Goal: Task Accomplishment & Management: Manage account settings

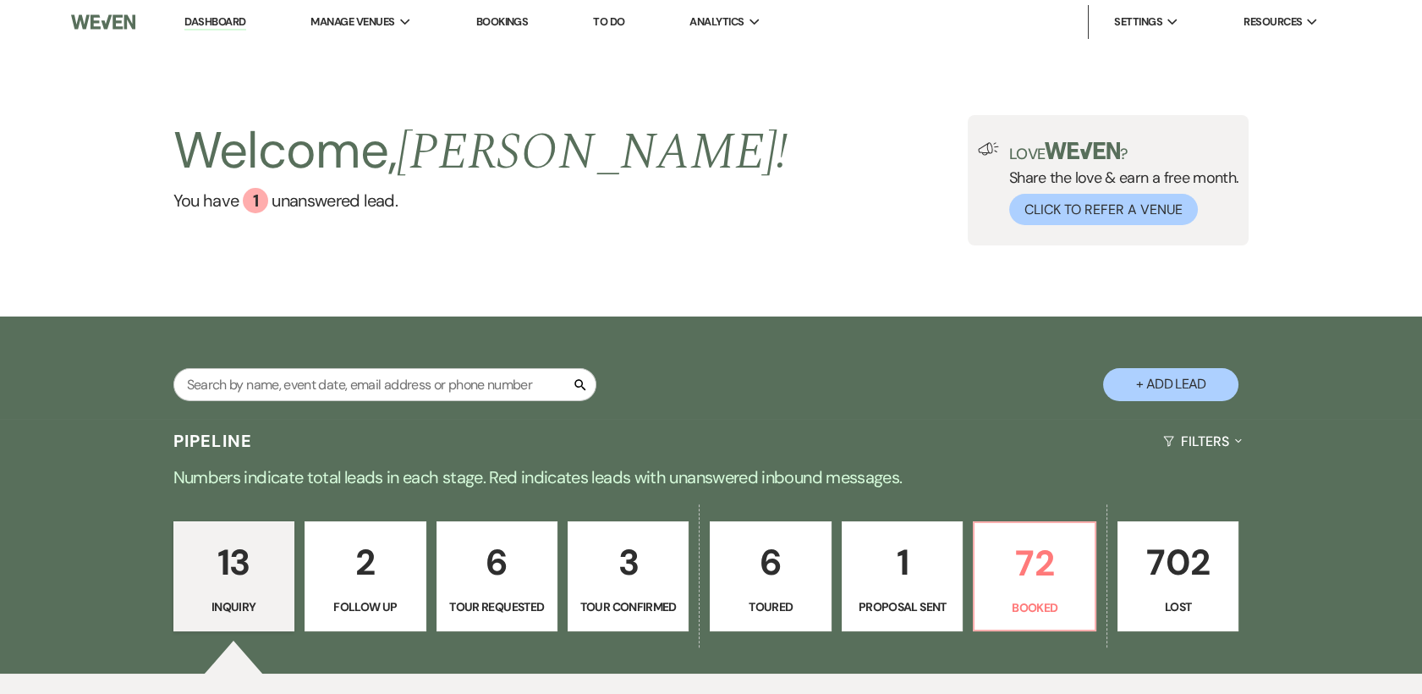
click at [481, 563] on p "6" at bounding box center [496, 562] width 99 height 57
select select "2"
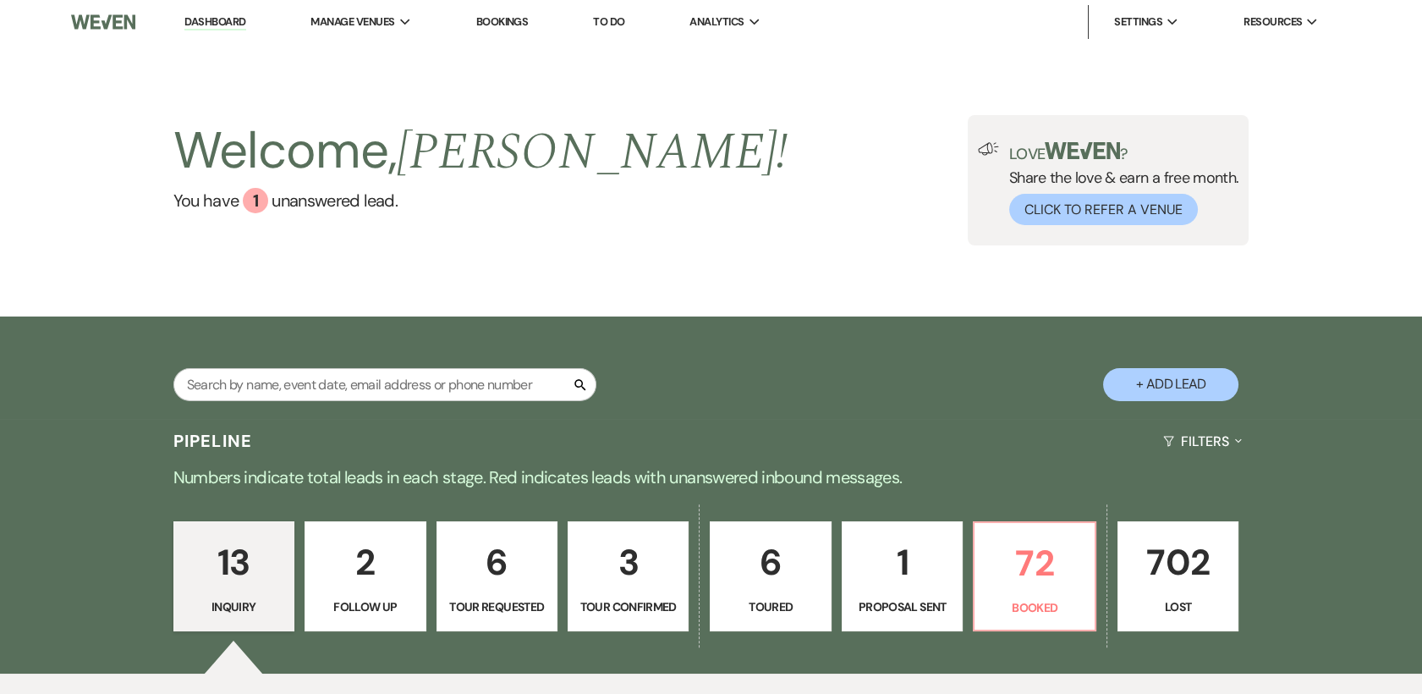
select select "2"
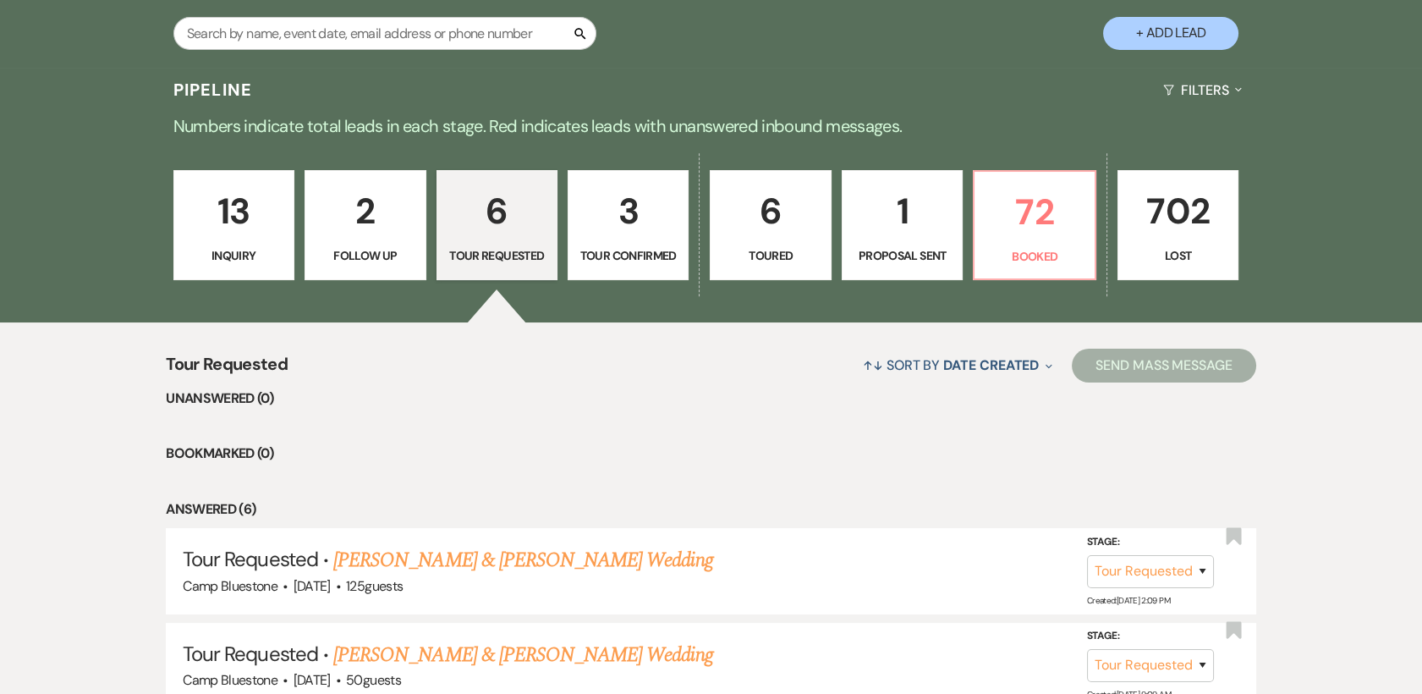
scroll to position [476, 0]
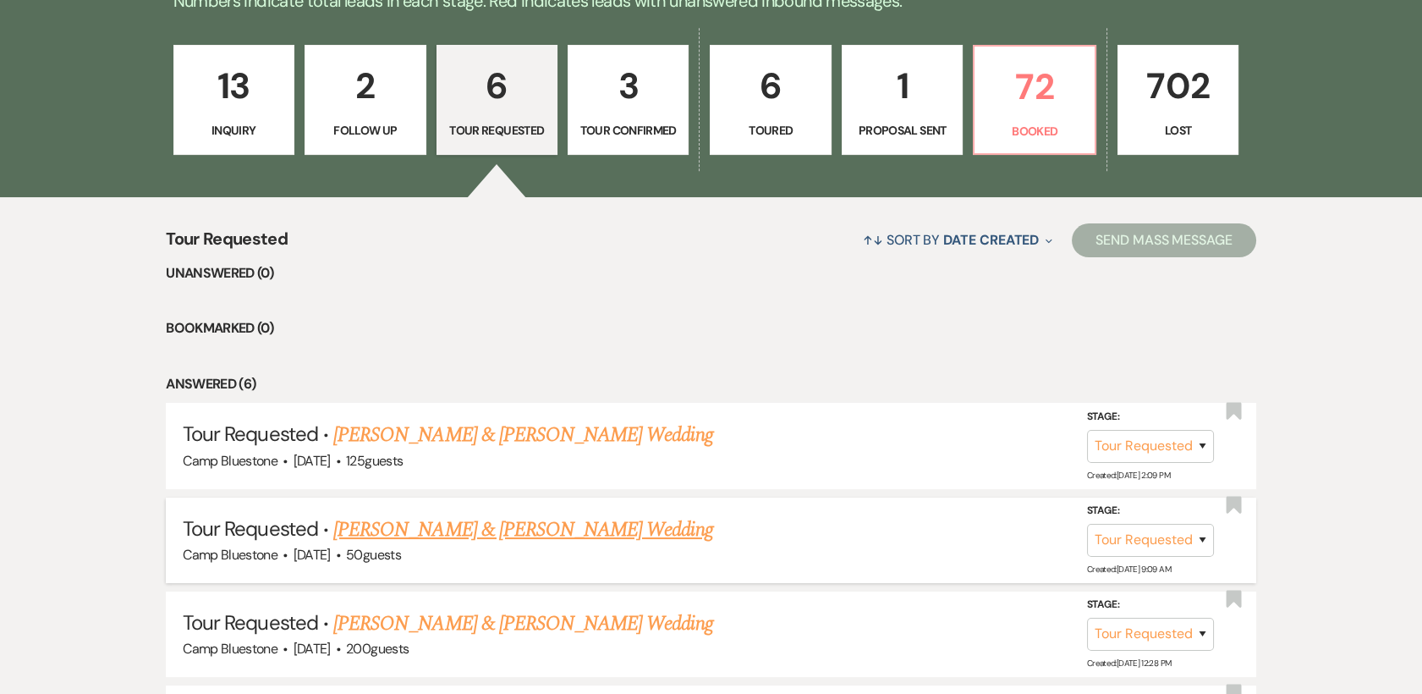
click at [541, 524] on link "[PERSON_NAME] & [PERSON_NAME] Wedding" at bounding box center [522, 529] width 379 height 30
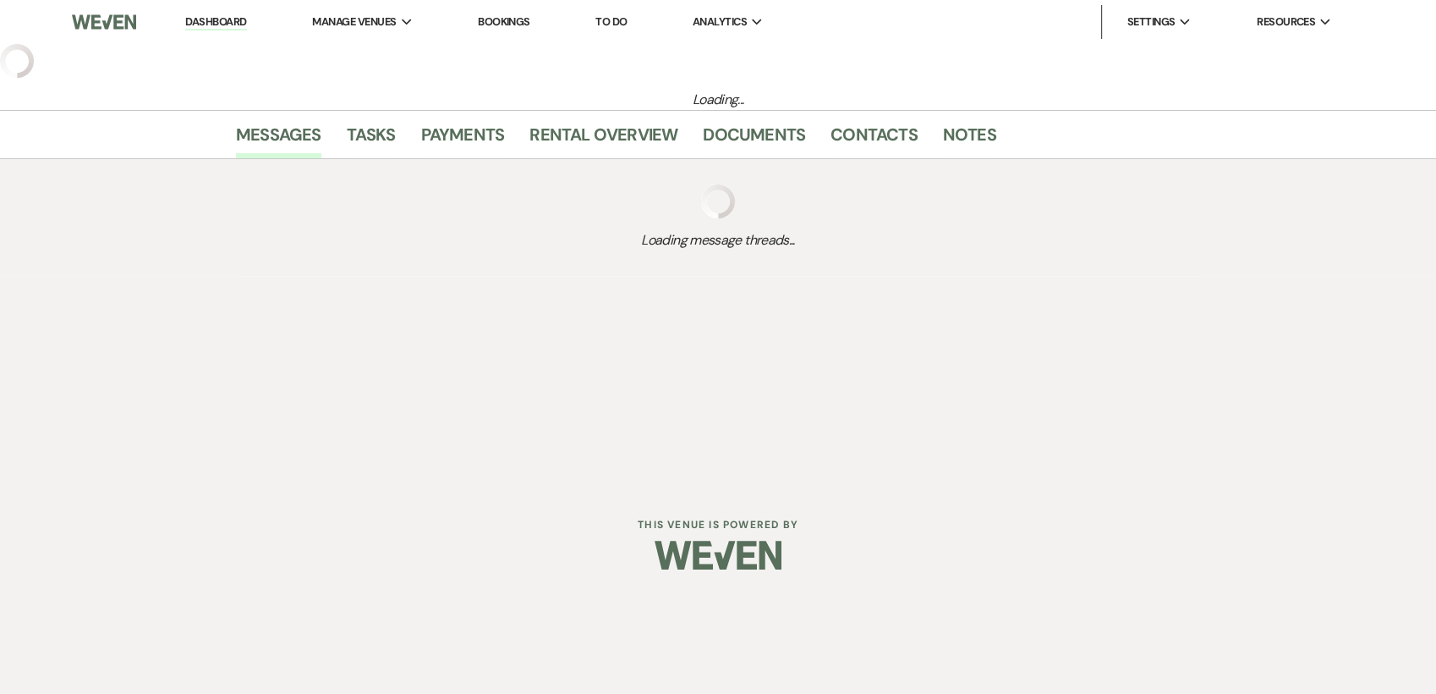
select select "2"
select select "1"
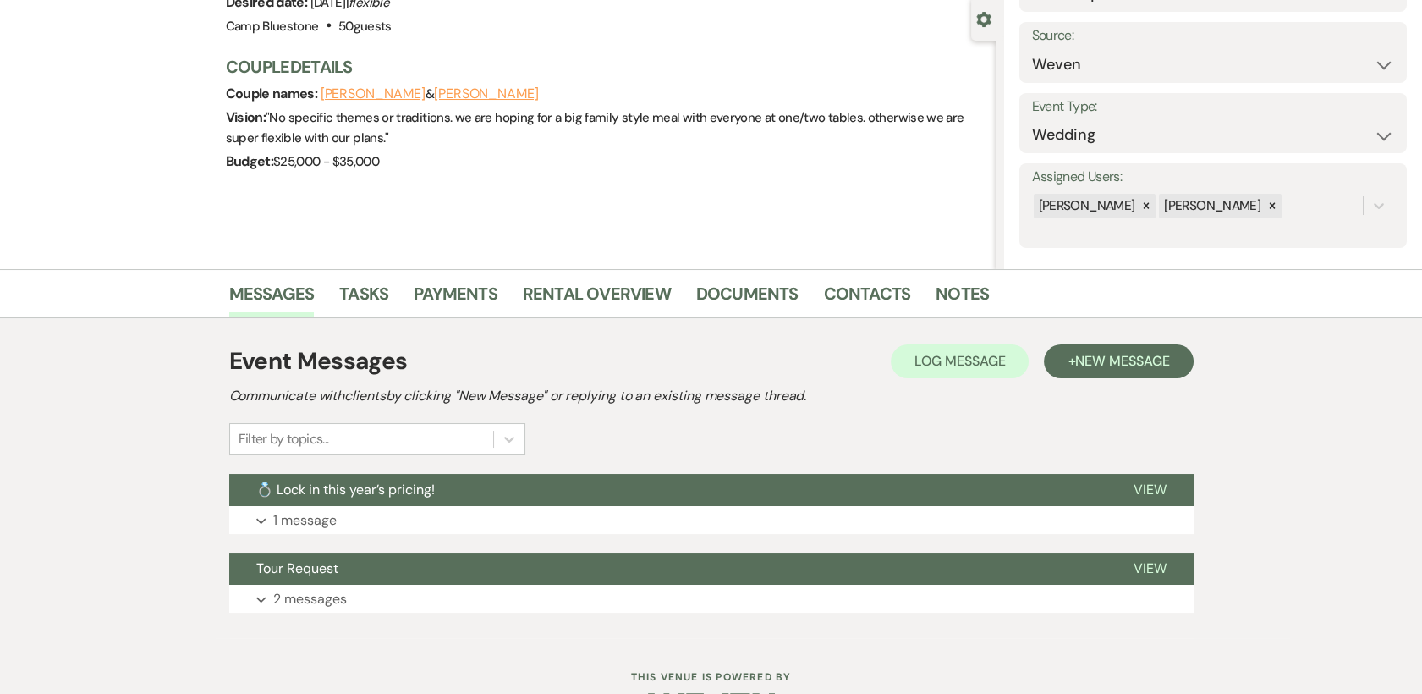
scroll to position [161, 0]
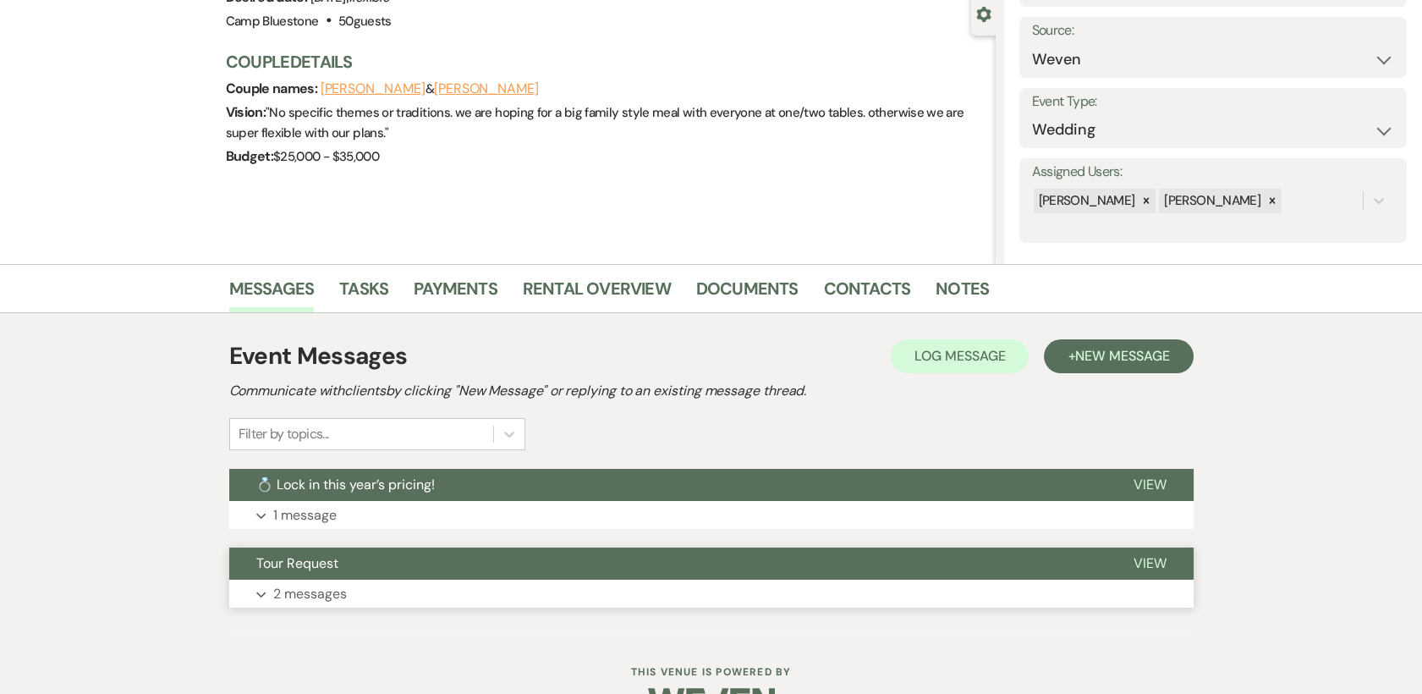
click at [1148, 568] on span "View" at bounding box center [1150, 563] width 33 height 18
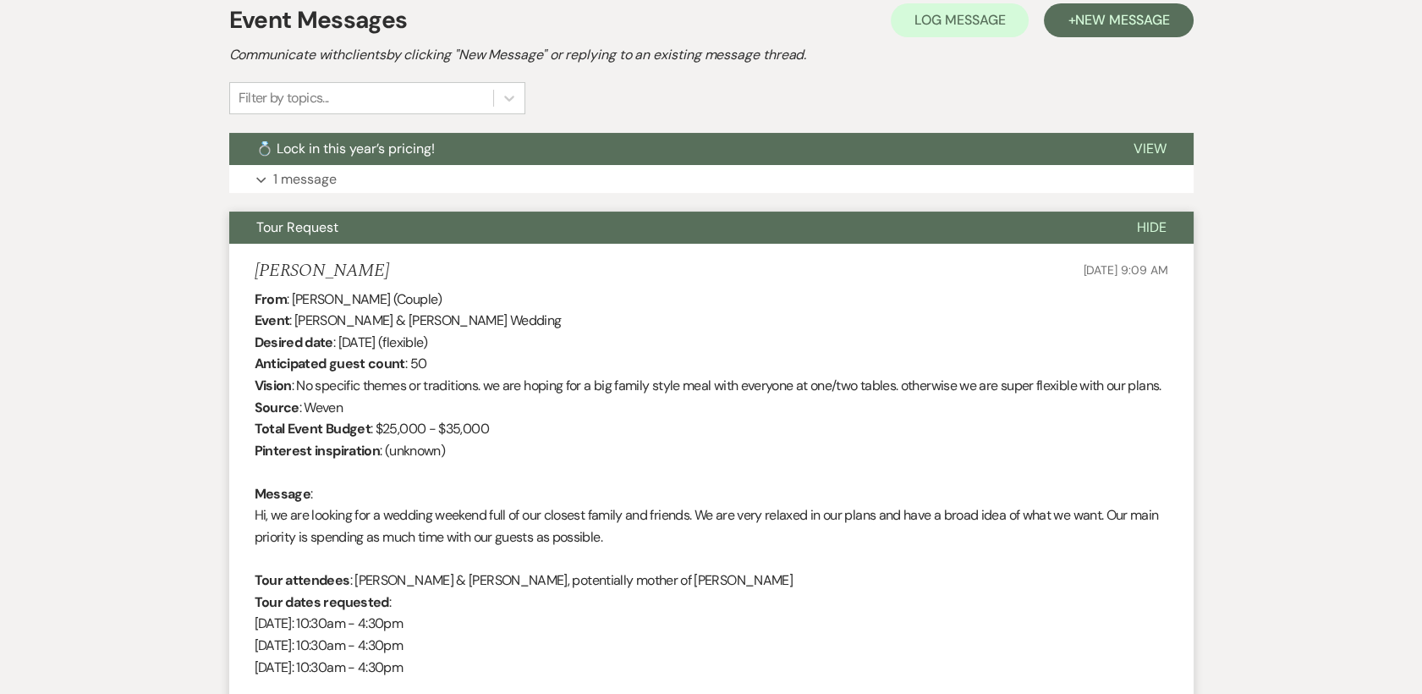
scroll to position [0, 0]
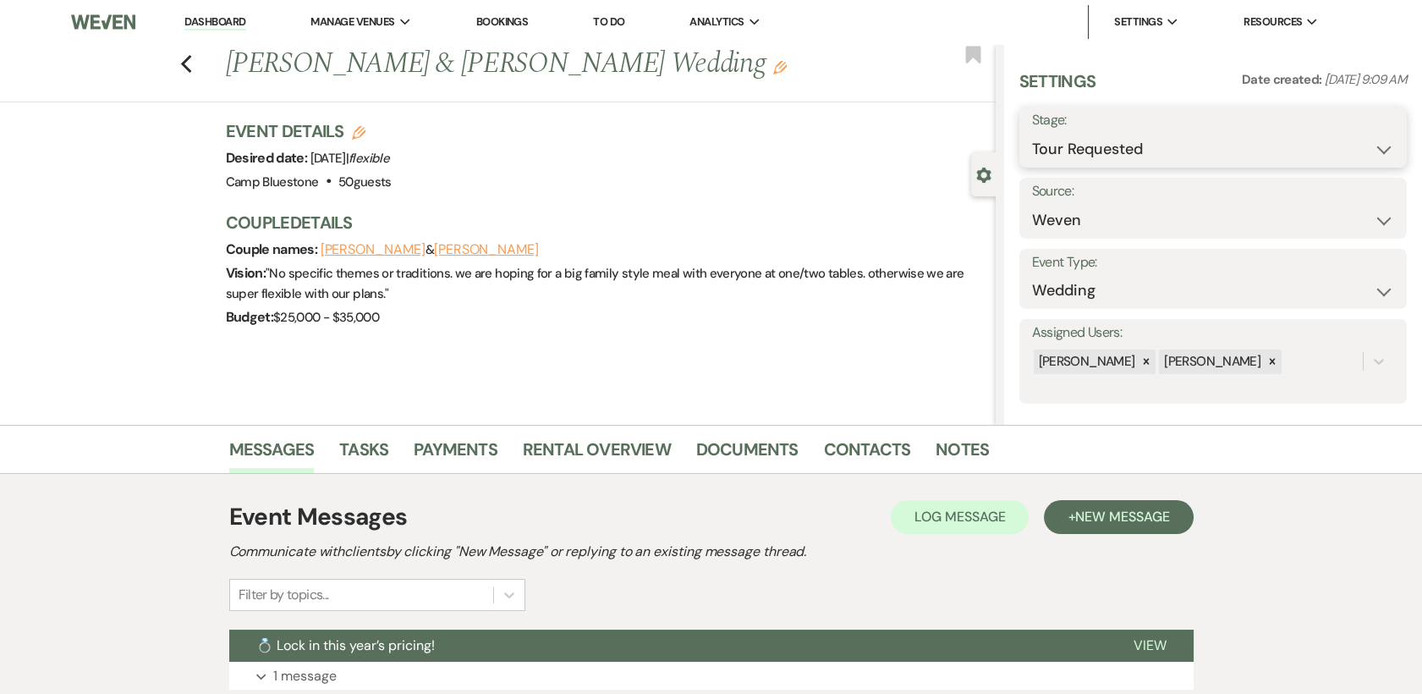
click at [1368, 147] on select "Inquiry Follow Up Tour Requested Tour Confirmed Toured Proposal Sent Booked Lost" at bounding box center [1213, 149] width 362 height 33
select select "4"
click at [1032, 133] on select "Inquiry Follow Up Tour Requested Tour Confirmed Toured Proposal Sent Booked Lost" at bounding box center [1213, 149] width 362 height 33
click at [1370, 140] on button "Save" at bounding box center [1366, 137] width 82 height 34
click at [773, 71] on icon "Edit" at bounding box center [780, 68] width 14 height 14
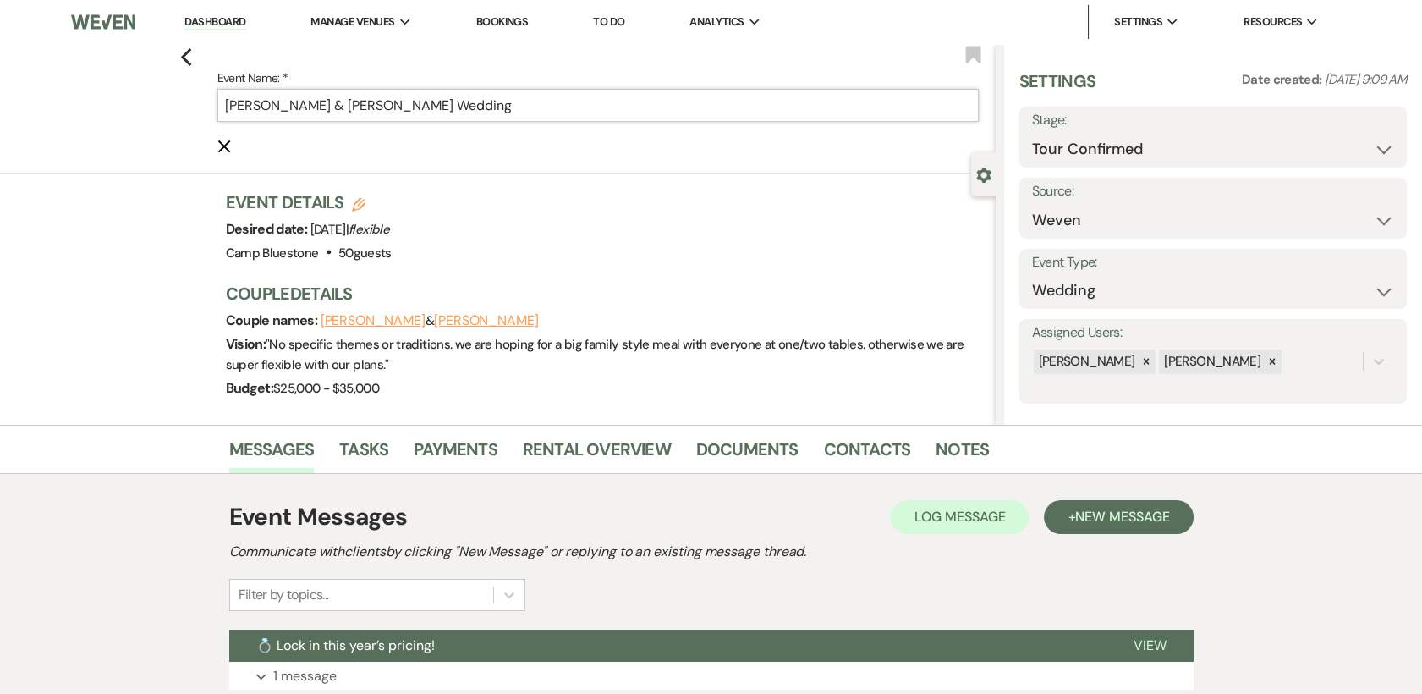
click at [528, 109] on input "[PERSON_NAME] & [PERSON_NAME] Wedding" at bounding box center [597, 105] width 761 height 33
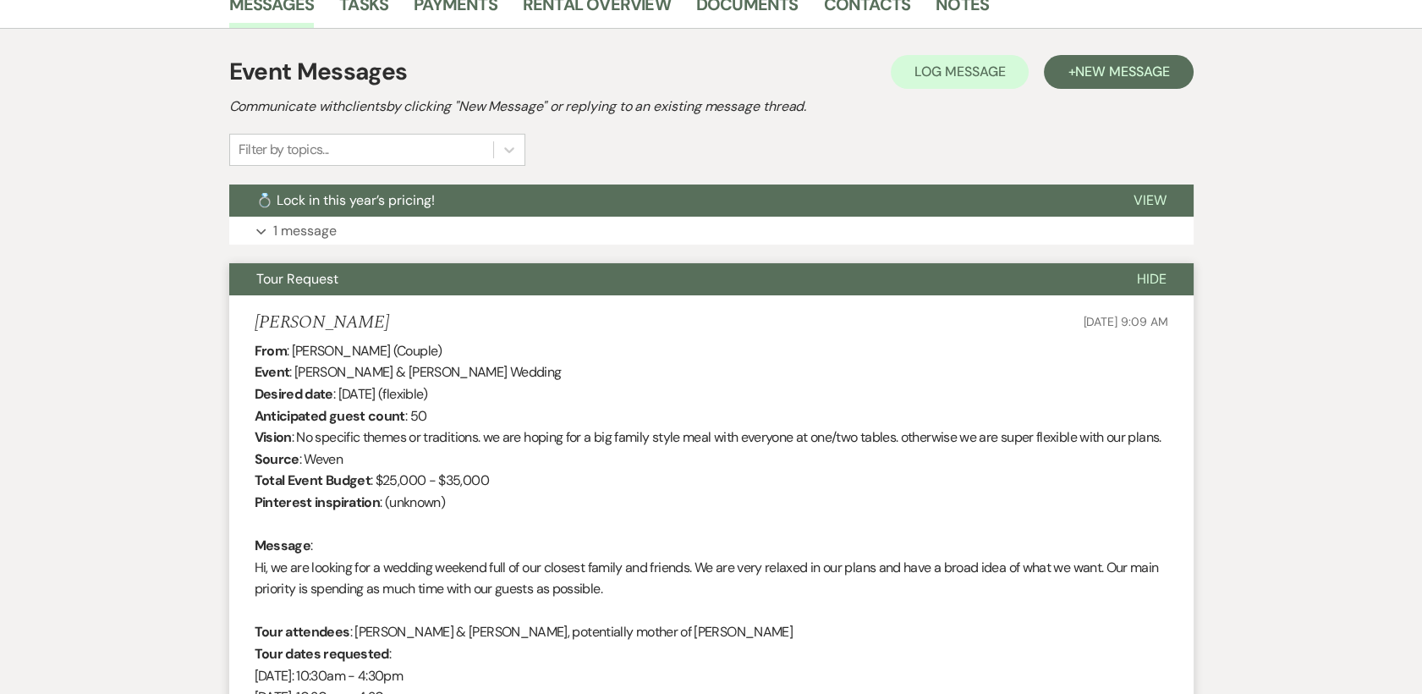
scroll to position [531, 0]
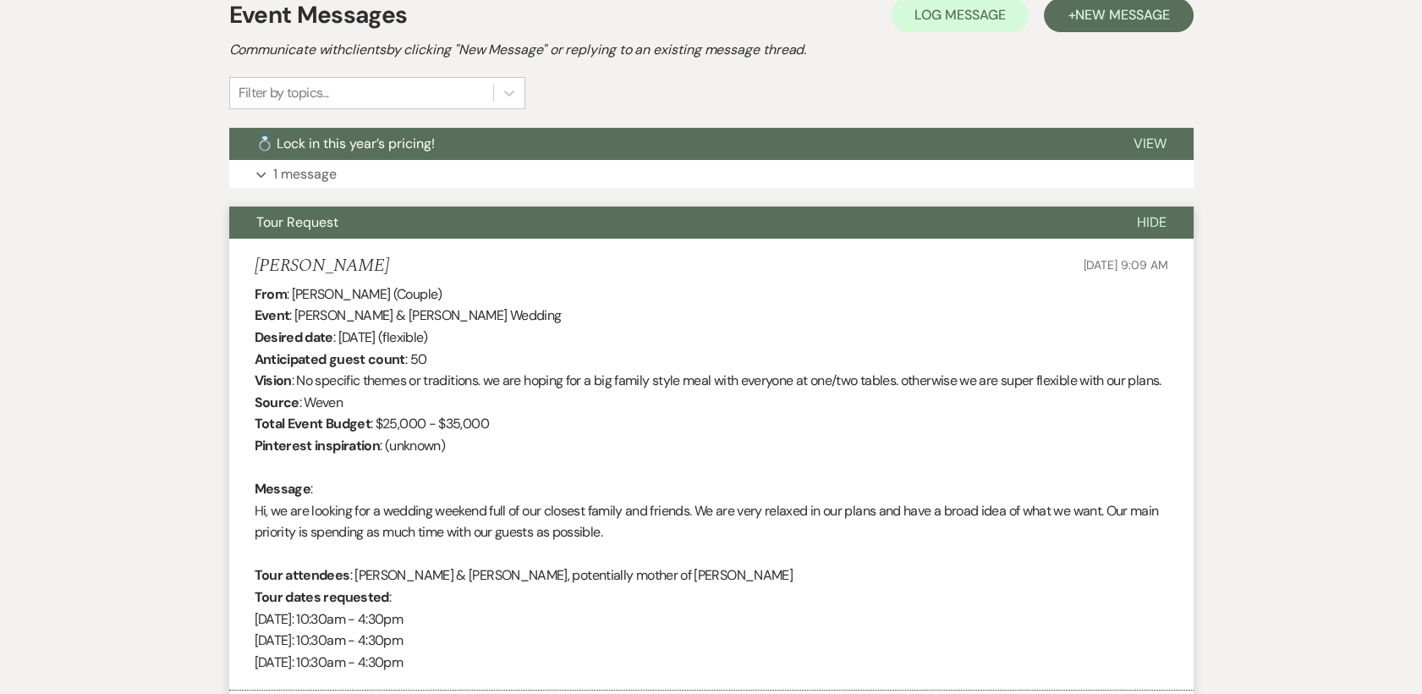
type input "[PERSON_NAME] & [PERSON_NAME] Wedding tour 8/17 12 ish"
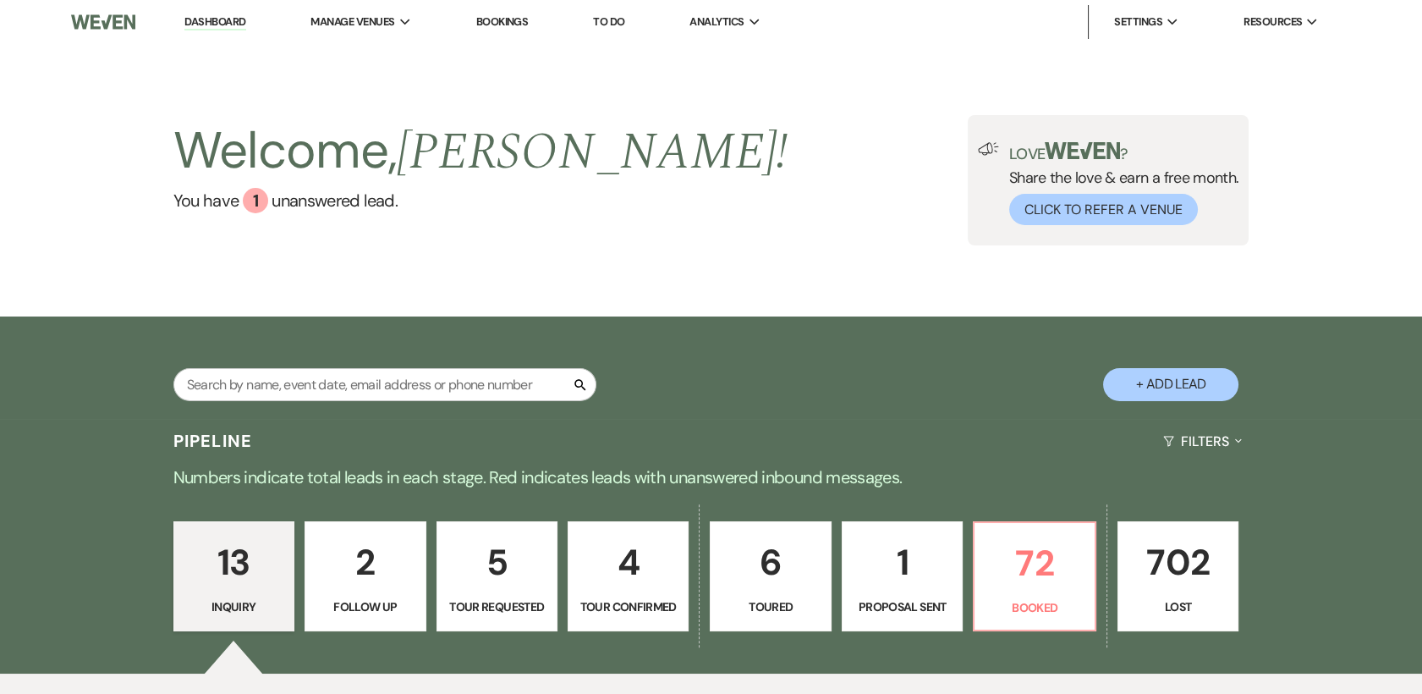
click at [630, 573] on p "4" at bounding box center [628, 562] width 99 height 57
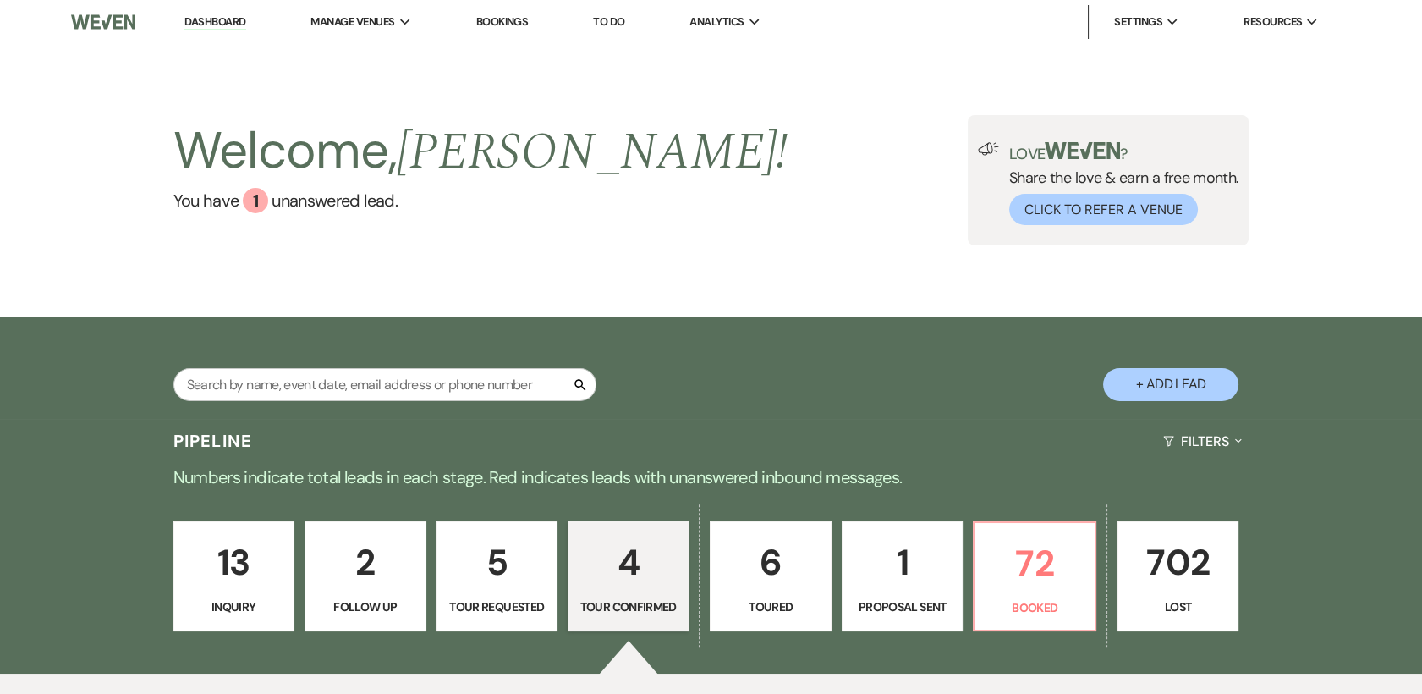
select select "4"
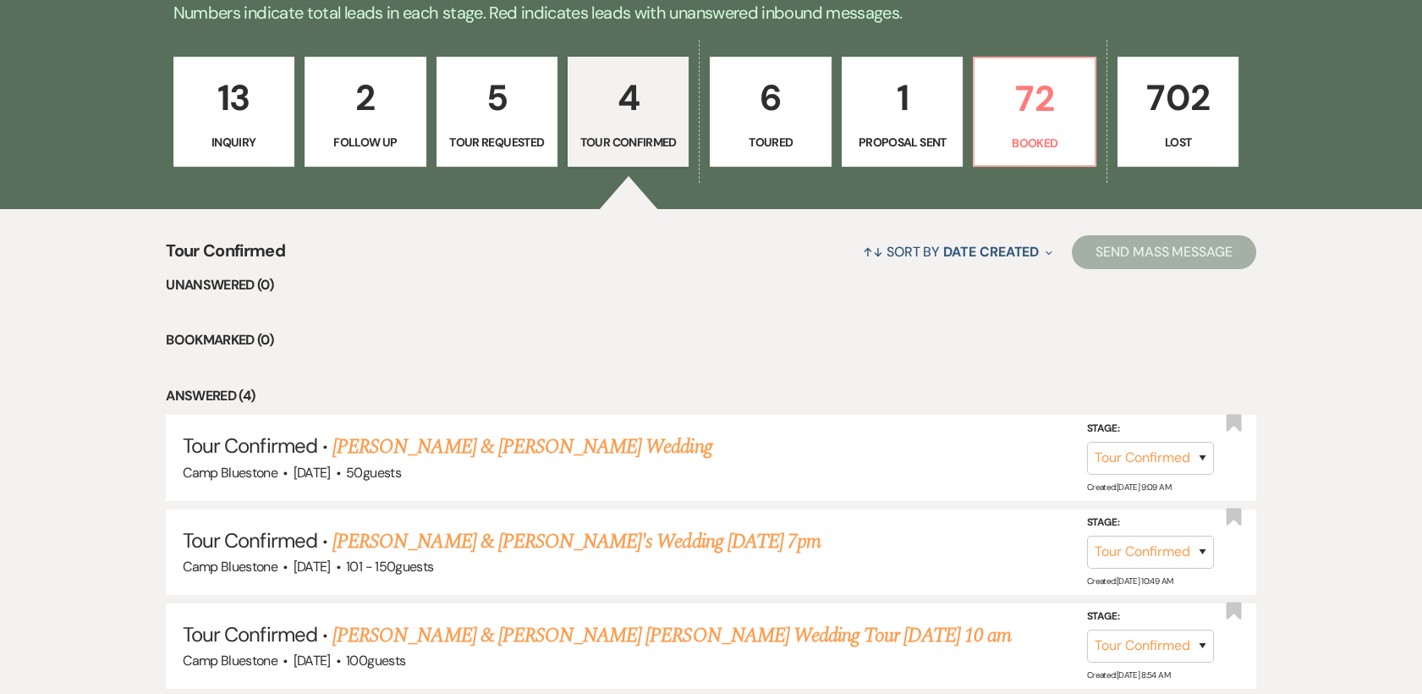
scroll to position [466, 0]
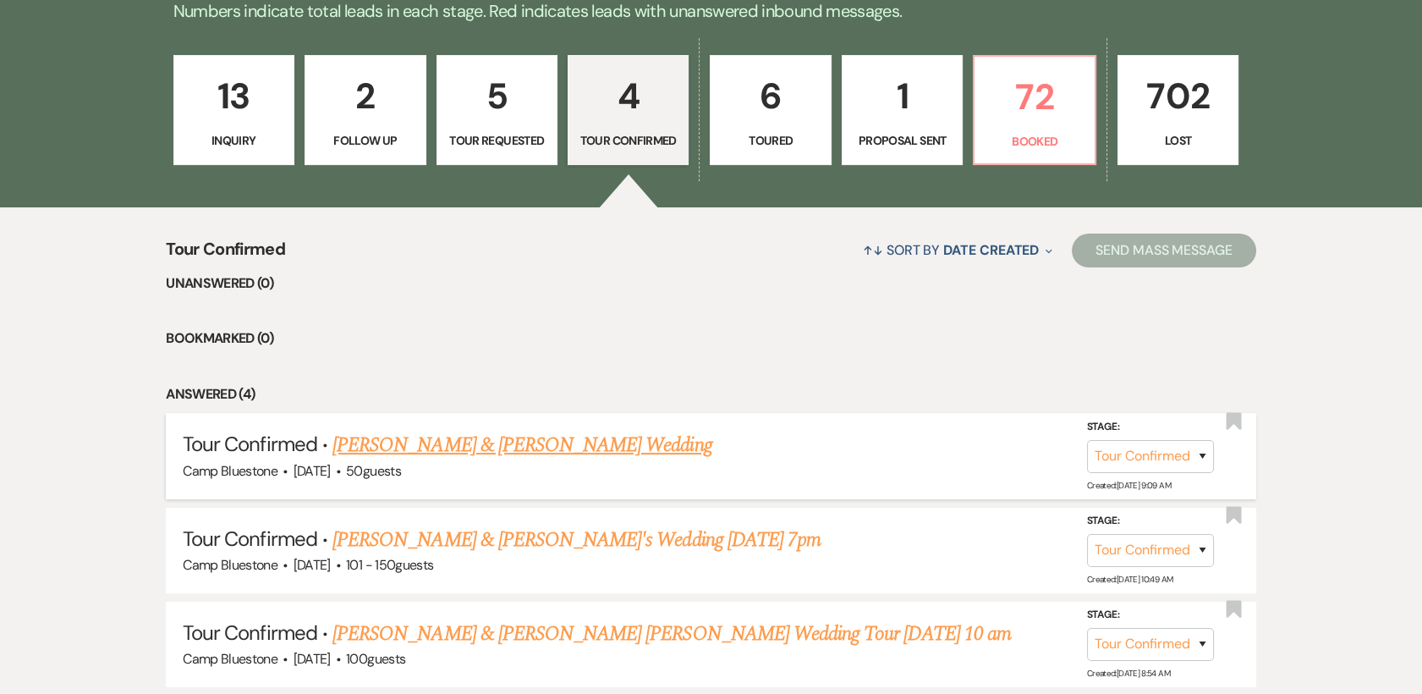
click at [463, 449] on link "[PERSON_NAME] & [PERSON_NAME] Wedding" at bounding box center [521, 445] width 379 height 30
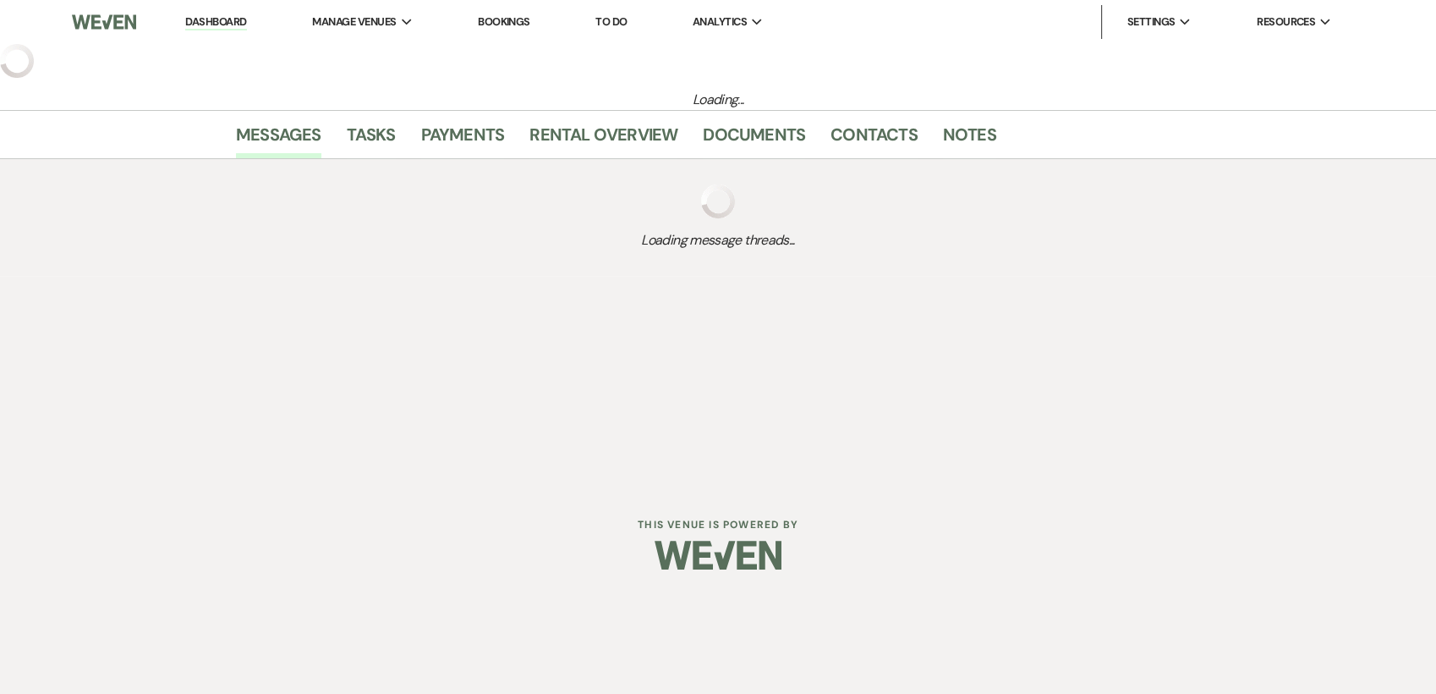
select select "4"
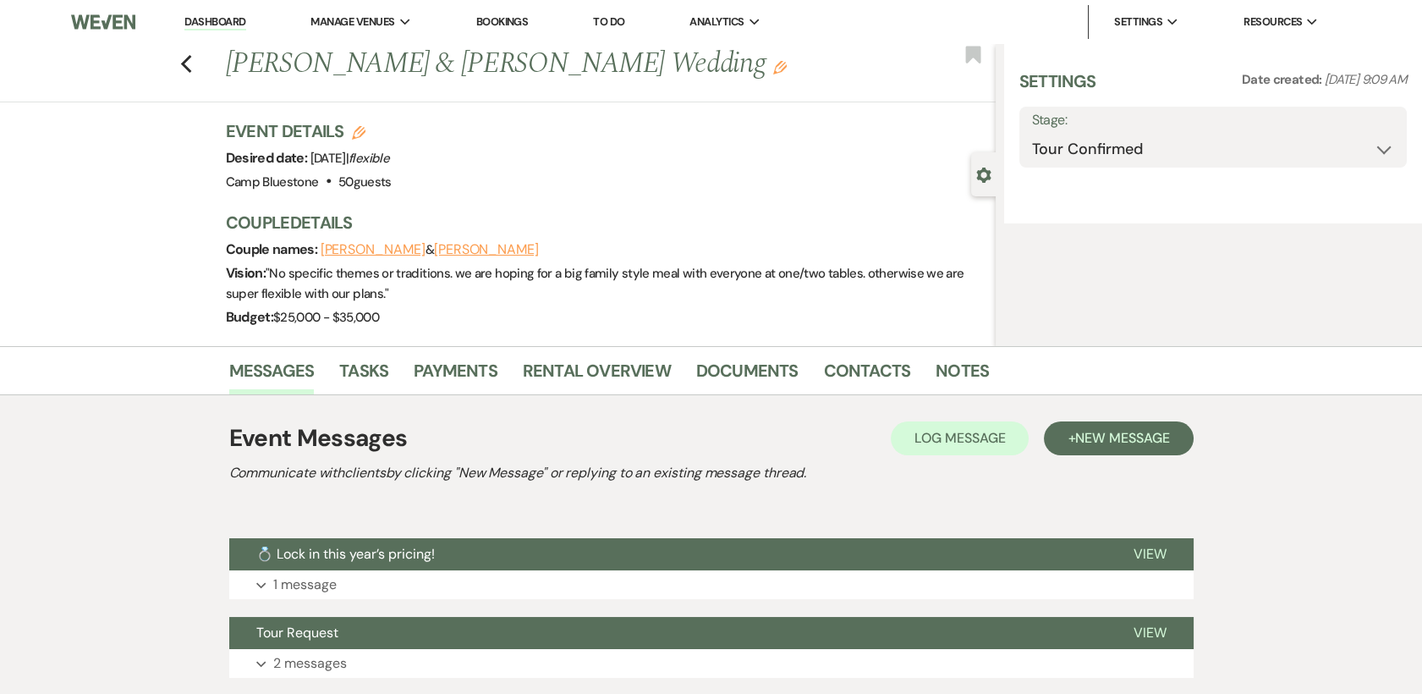
select select "1"
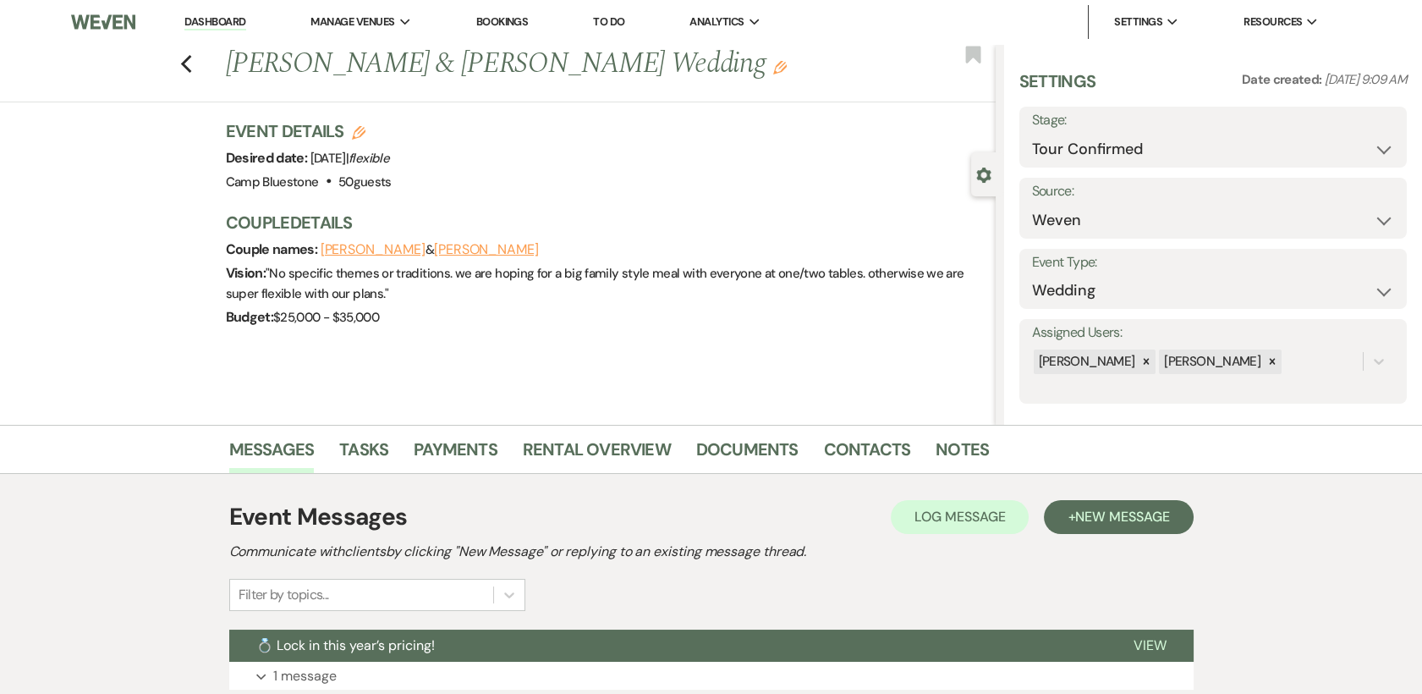
click at [773, 63] on use "button" at bounding box center [780, 68] width 14 height 14
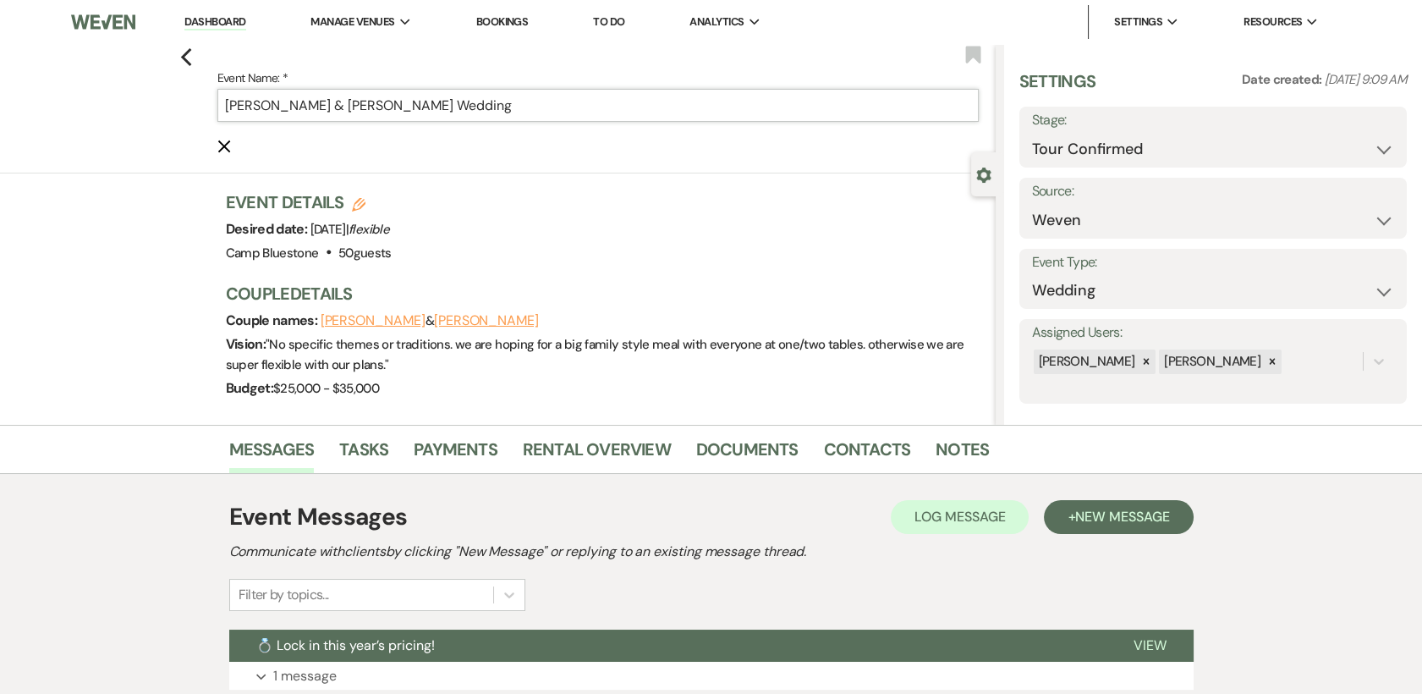
click at [562, 99] on input "[PERSON_NAME] & [PERSON_NAME] Wedding" at bounding box center [597, 105] width 761 height 33
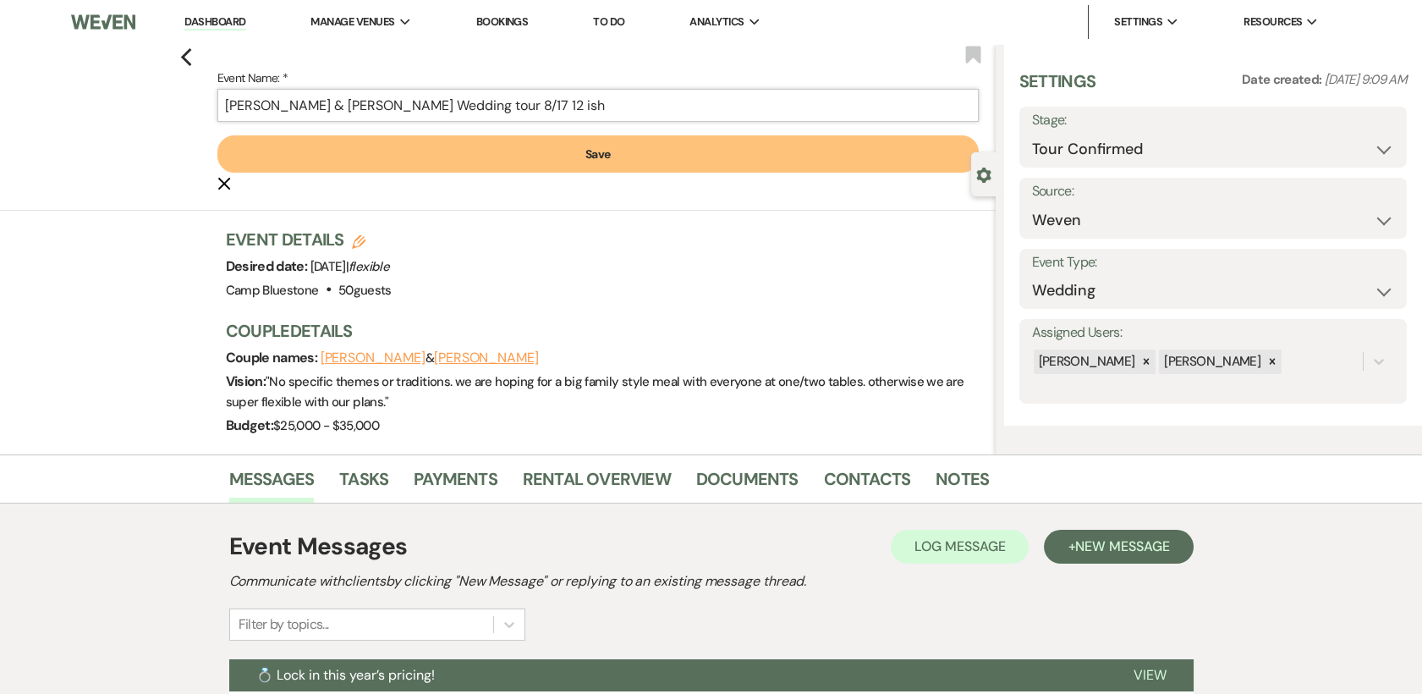
type input "[PERSON_NAME] & [PERSON_NAME] Wedding tour 8/17 12 ish"
click at [586, 152] on button "Save" at bounding box center [597, 153] width 761 height 37
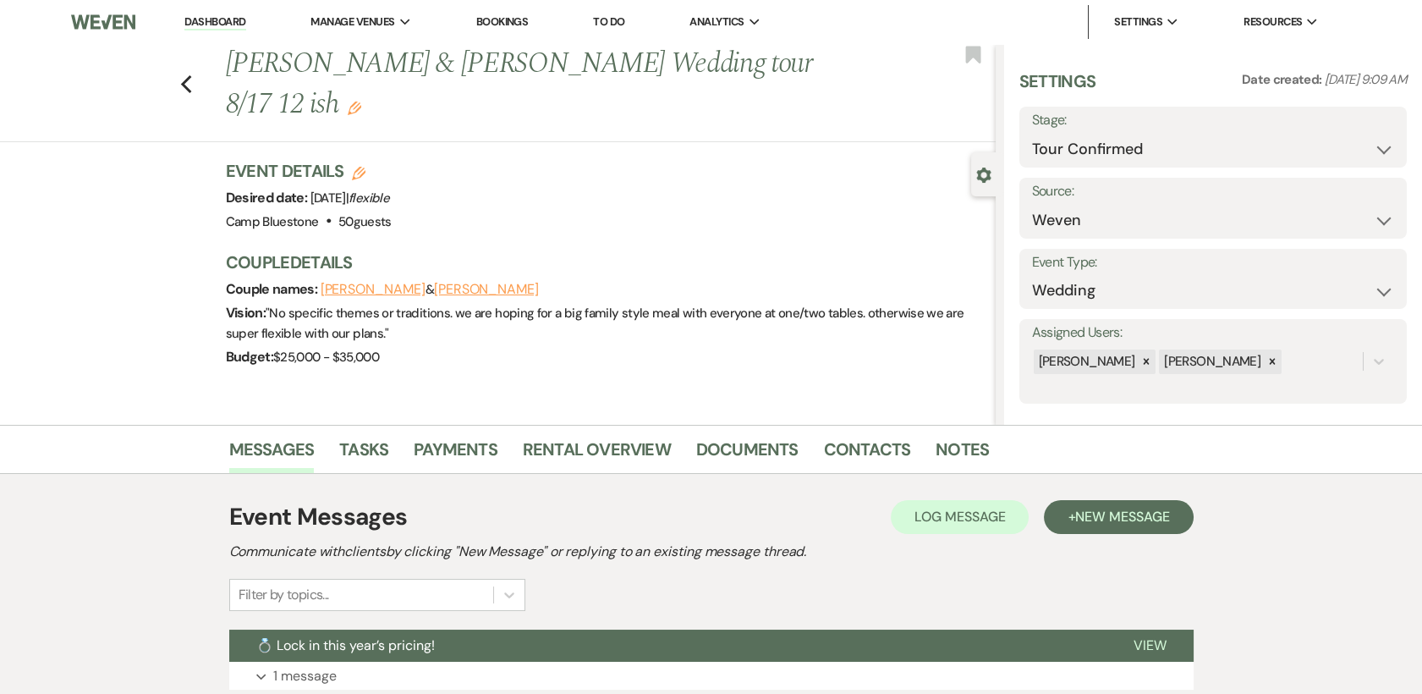
click at [213, 21] on link "Dashboard" at bounding box center [214, 22] width 61 height 16
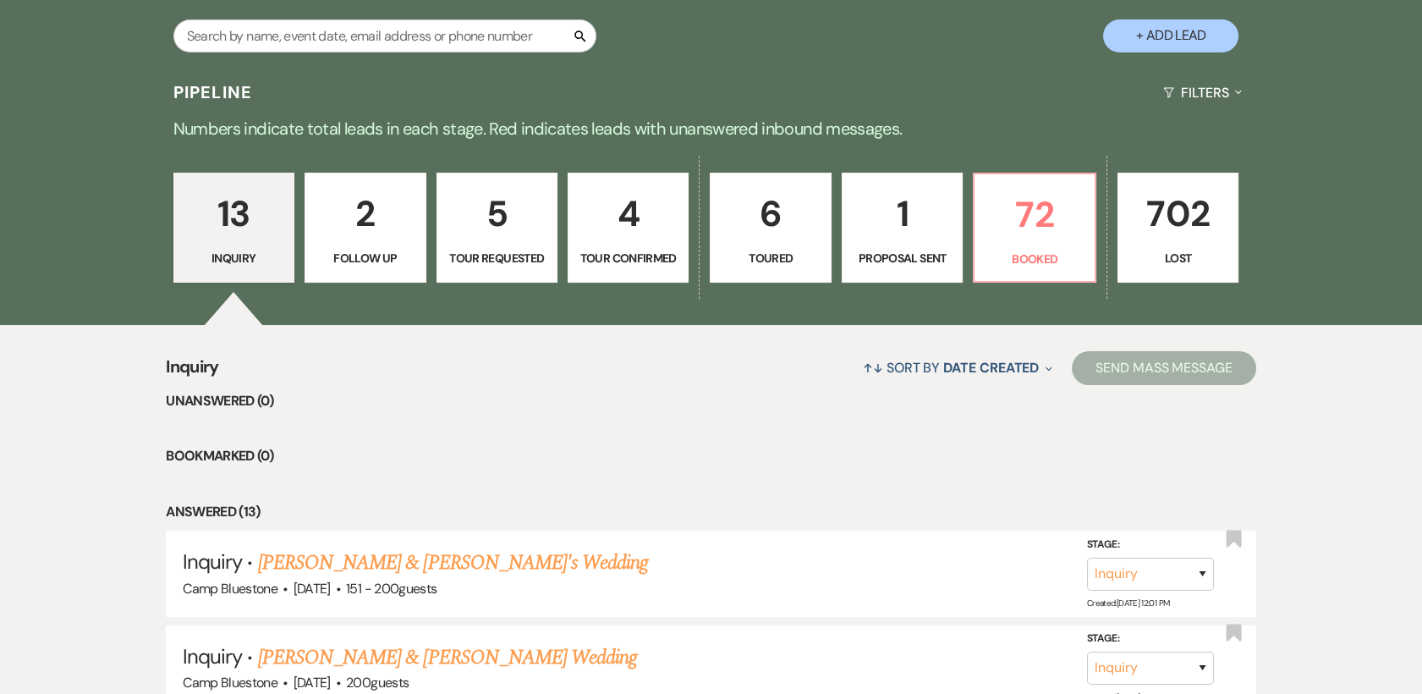
scroll to position [372, 0]
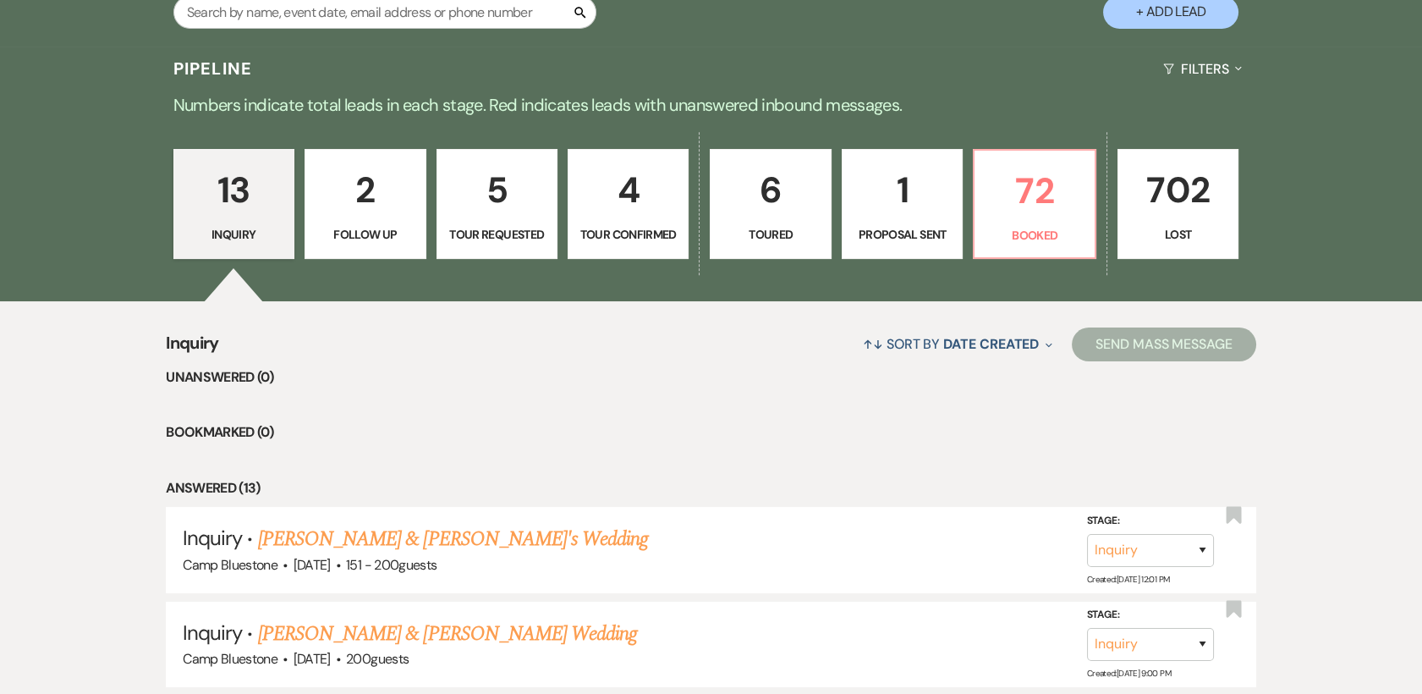
click at [941, 233] on p "Proposal Sent" at bounding box center [902, 234] width 99 height 19
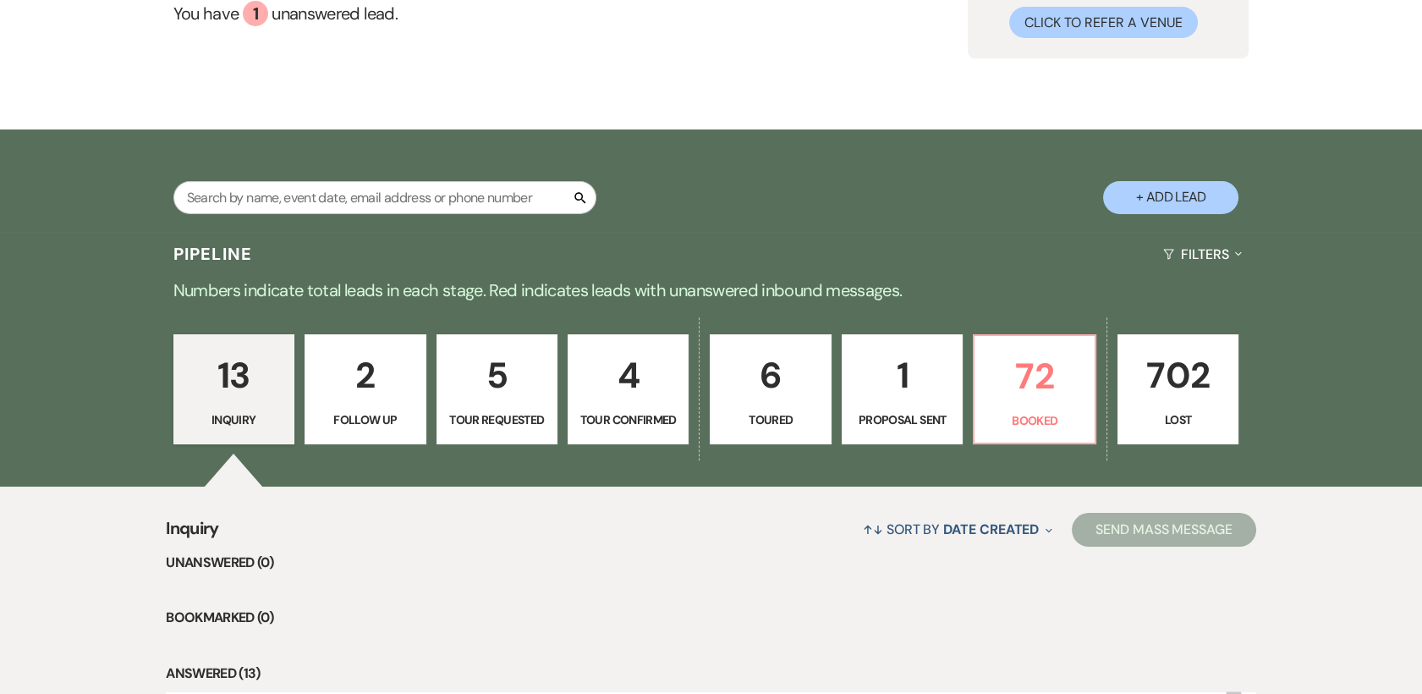
select select "6"
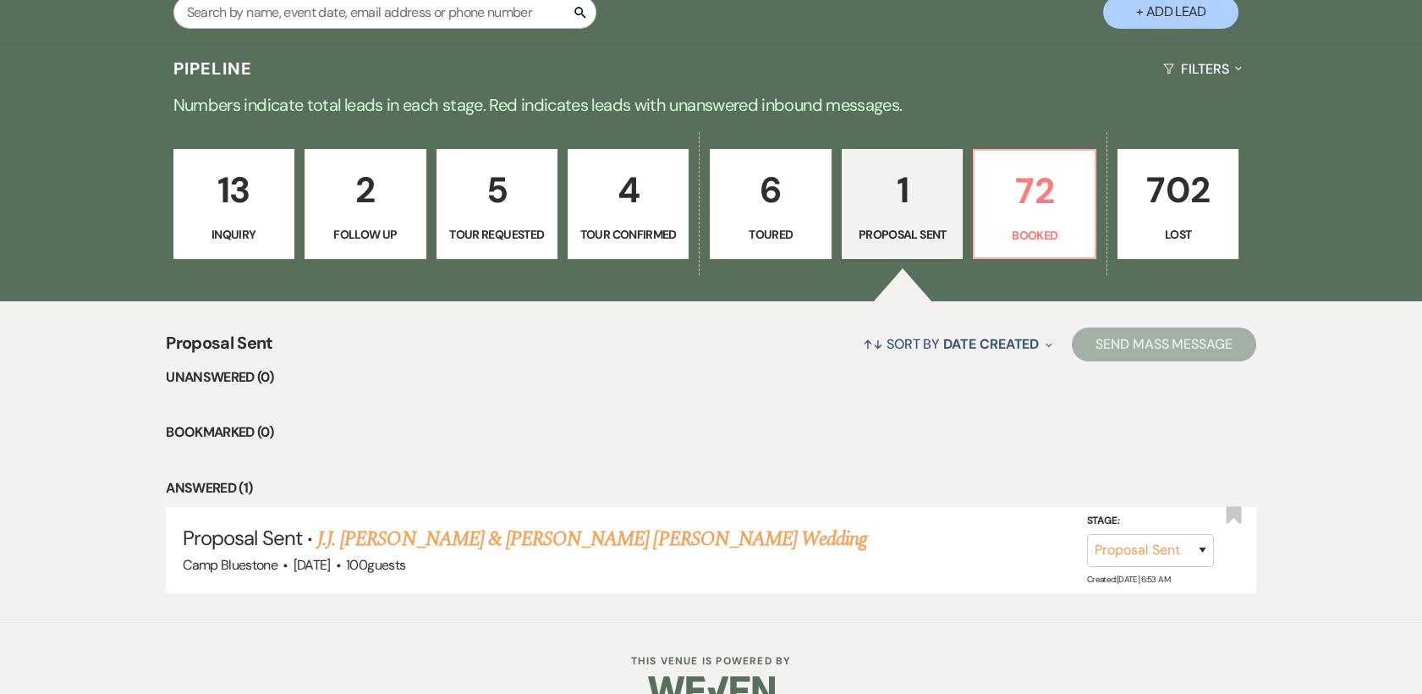
scroll to position [407, 0]
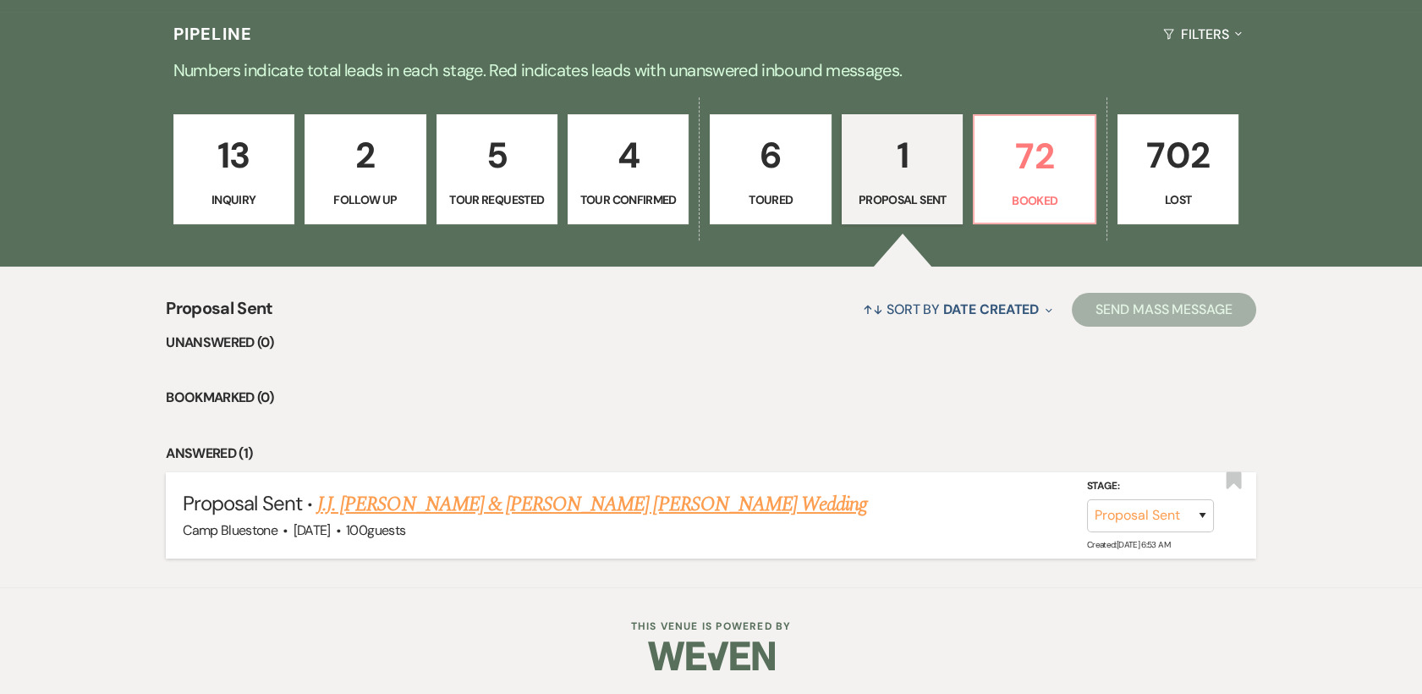
click at [671, 505] on link "J.J. Heather Corlow & Elmer Herring Hertz's Wedding" at bounding box center [592, 504] width 550 height 30
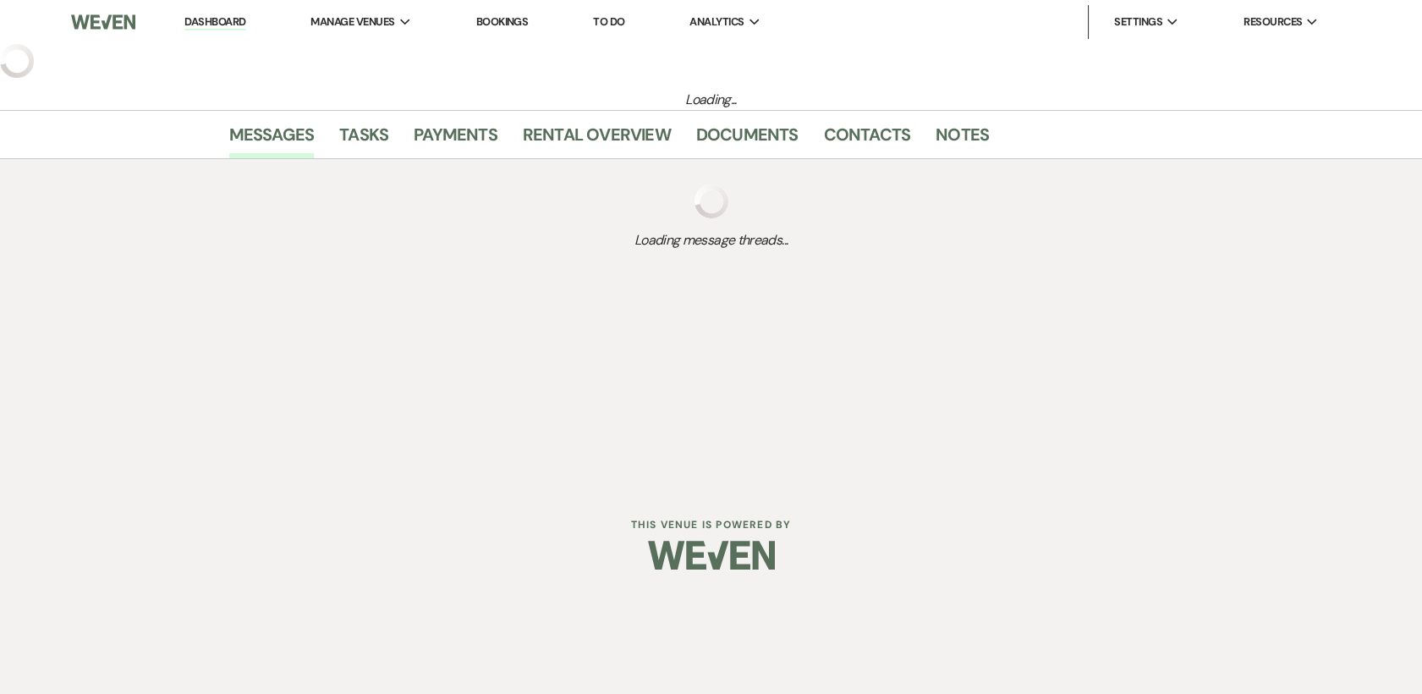
select select "6"
select select "1"
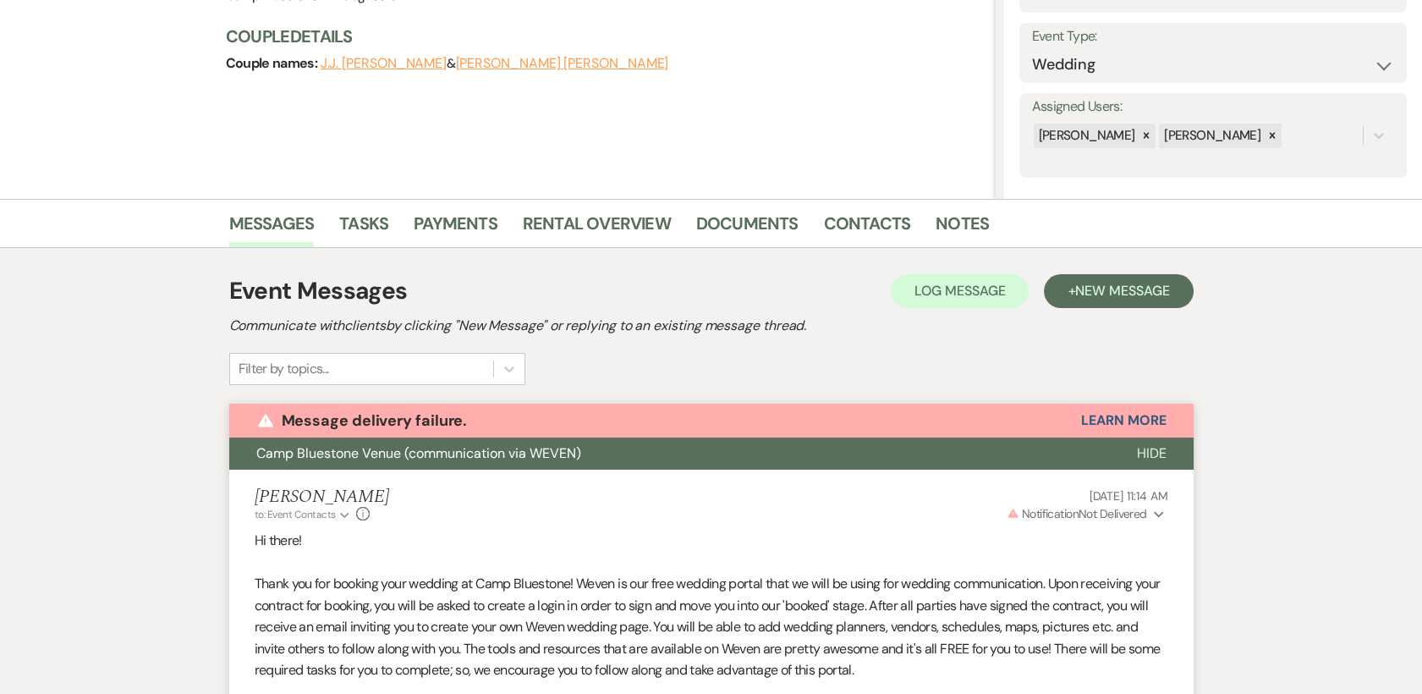
scroll to position [222, 0]
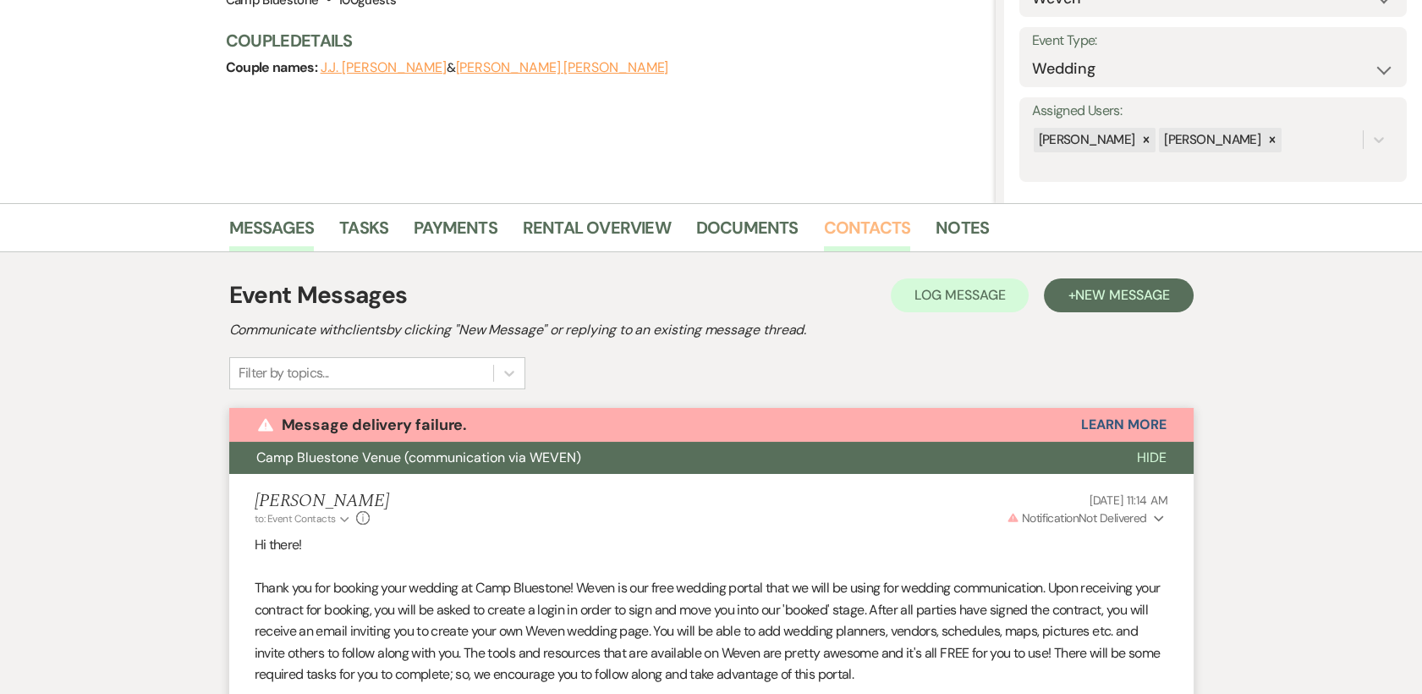
click at [865, 223] on link "Contacts" at bounding box center [867, 232] width 87 height 37
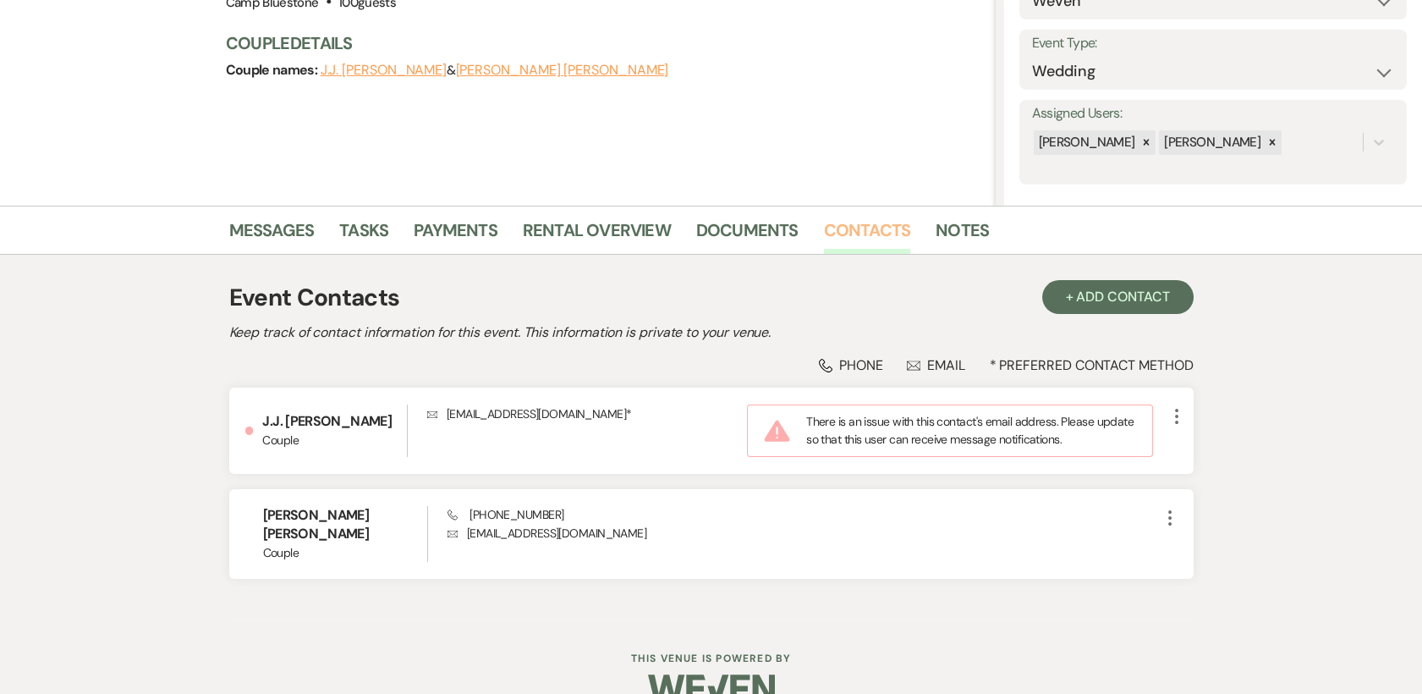
scroll to position [233, 0]
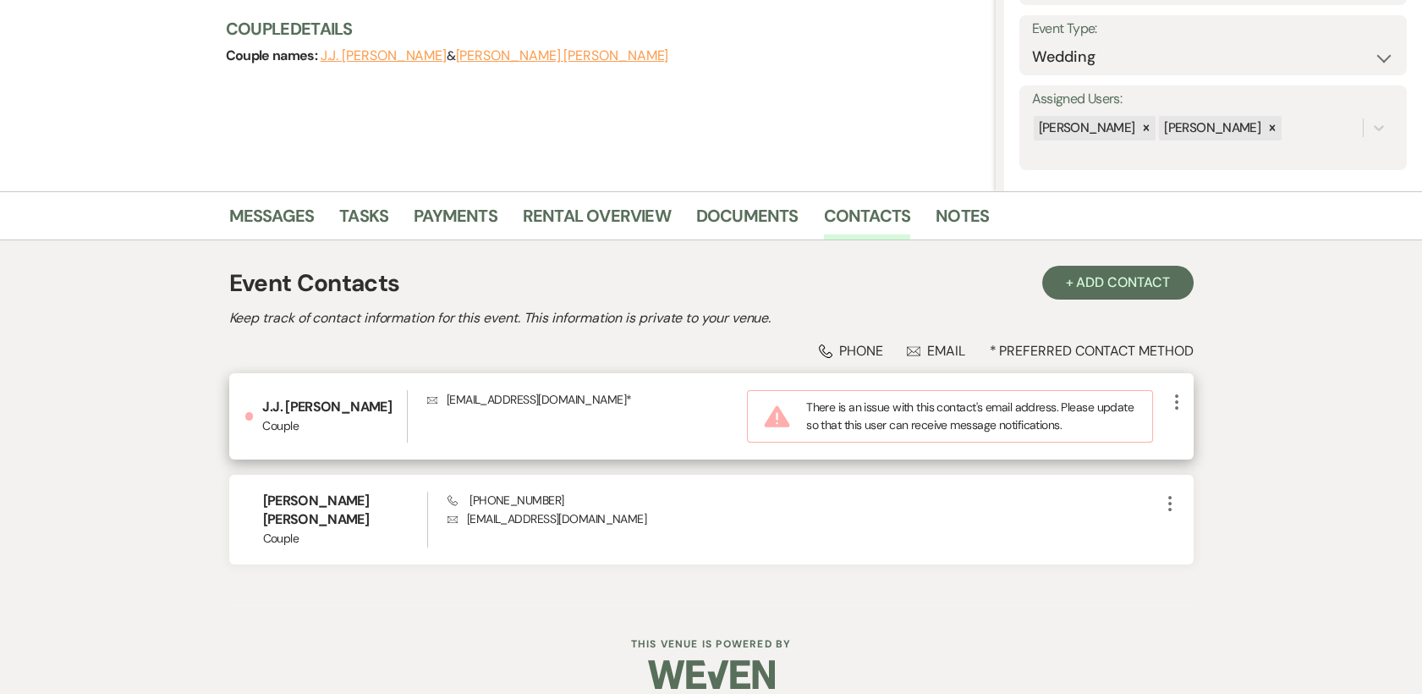
click at [1183, 398] on icon "More" at bounding box center [1177, 402] width 20 height 20
click at [1214, 436] on button "Pencil Edit" at bounding box center [1217, 434] width 101 height 29
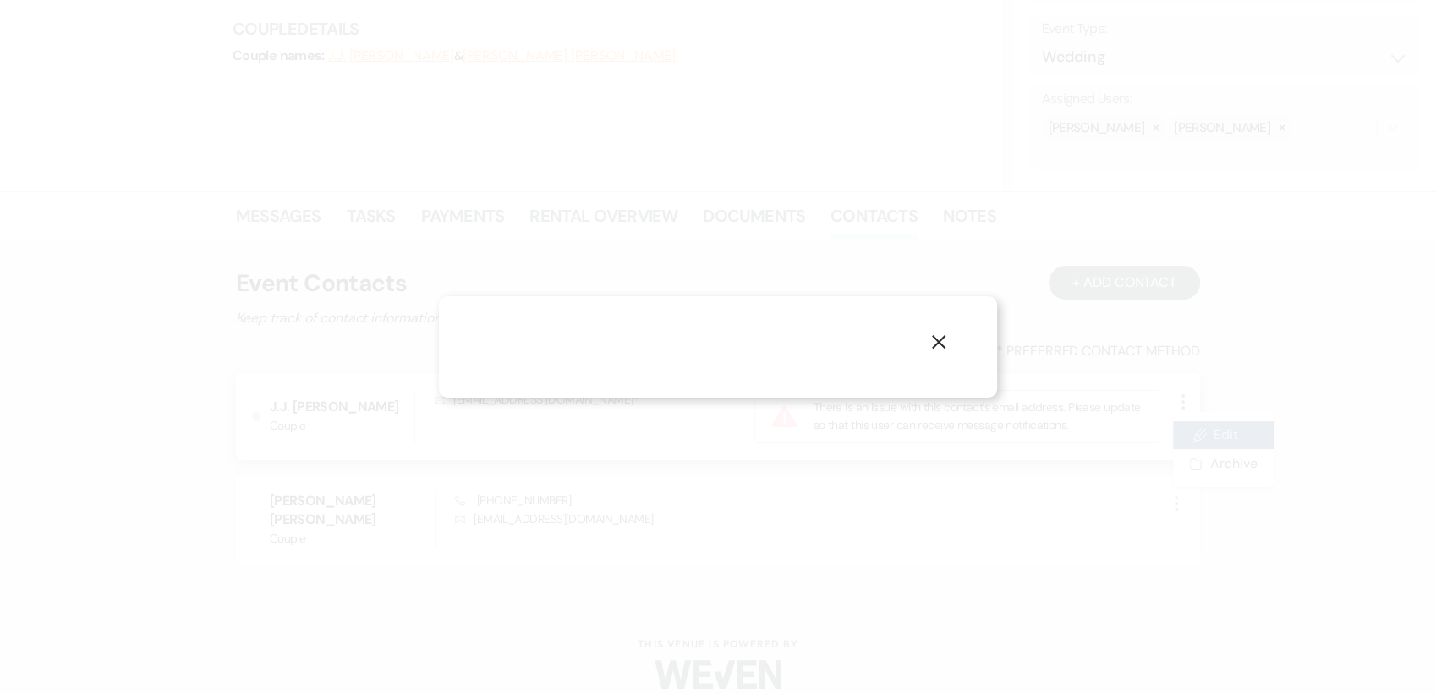
select select "1"
select select "email"
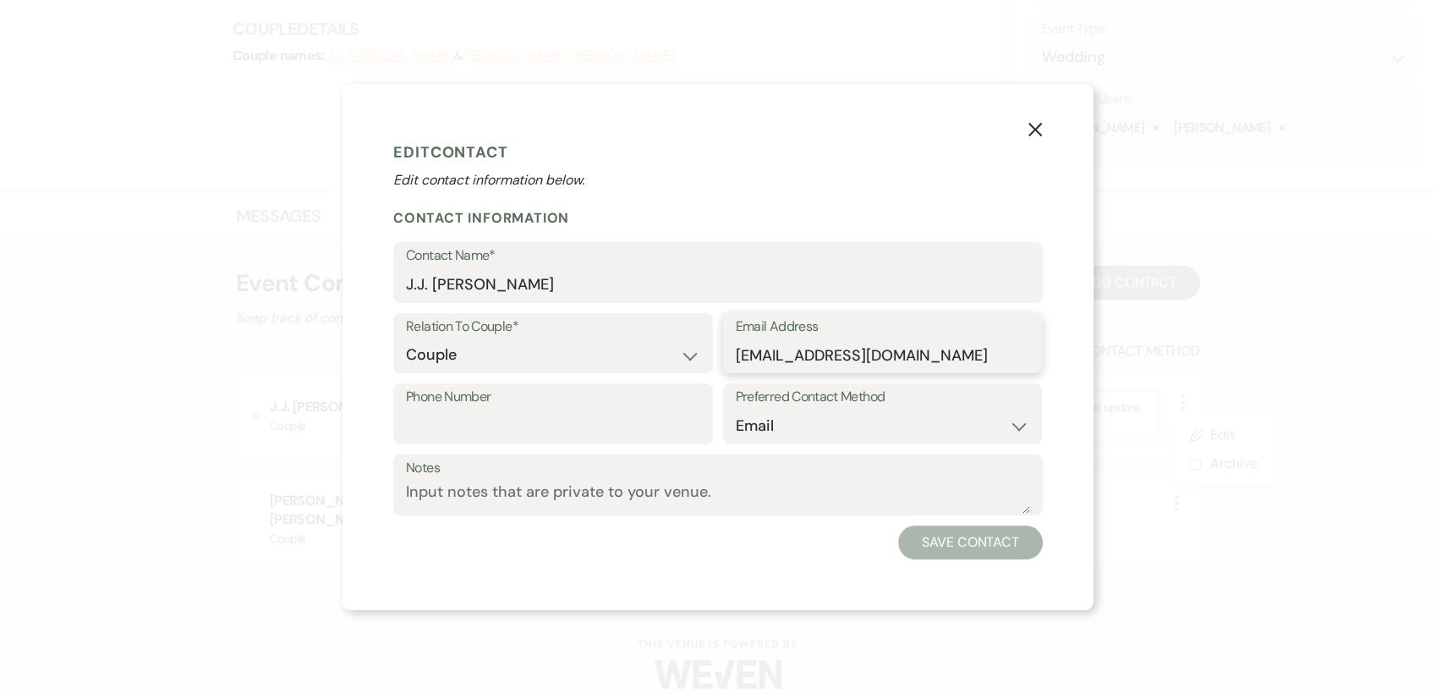
click at [778, 354] on input "jjcorkew4@hotmail.com" at bounding box center [883, 354] width 294 height 33
type input "jjcorlew4@hotmail.com"
click at [980, 545] on button "Save Contact" at bounding box center [970, 542] width 145 height 34
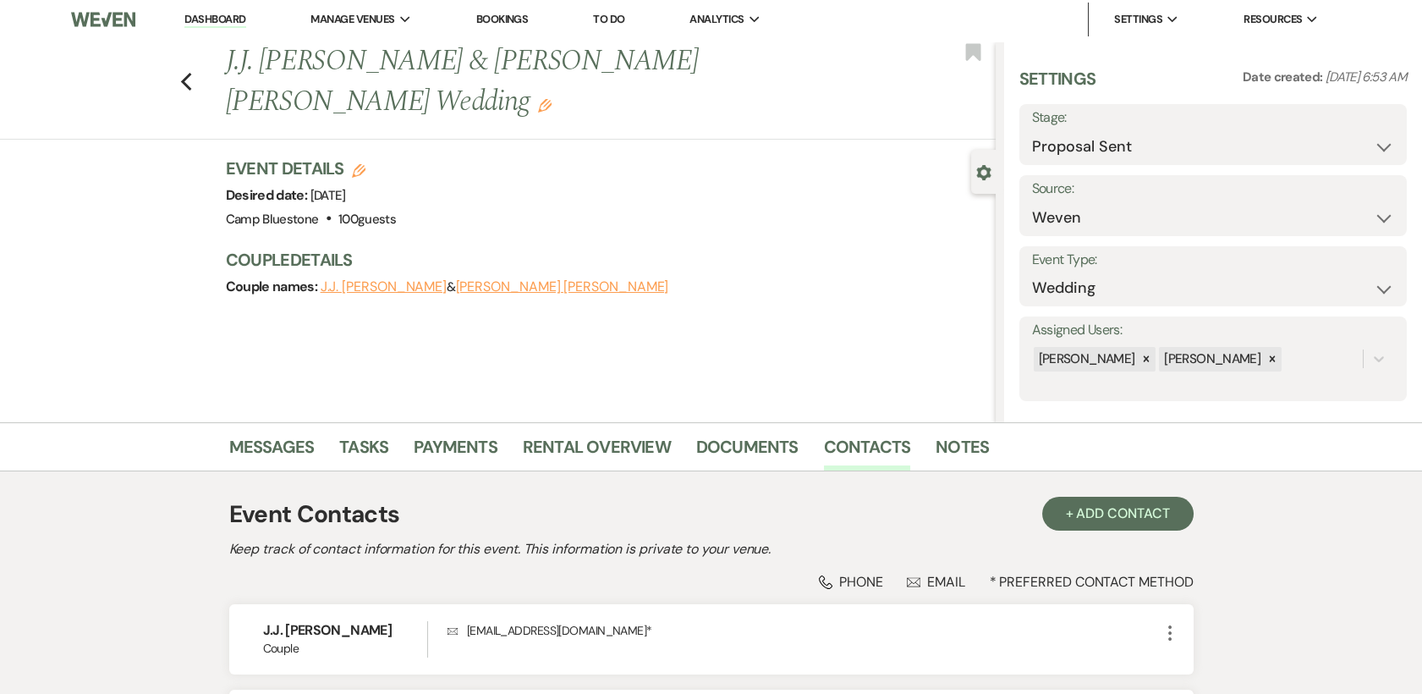
scroll to position [0, 0]
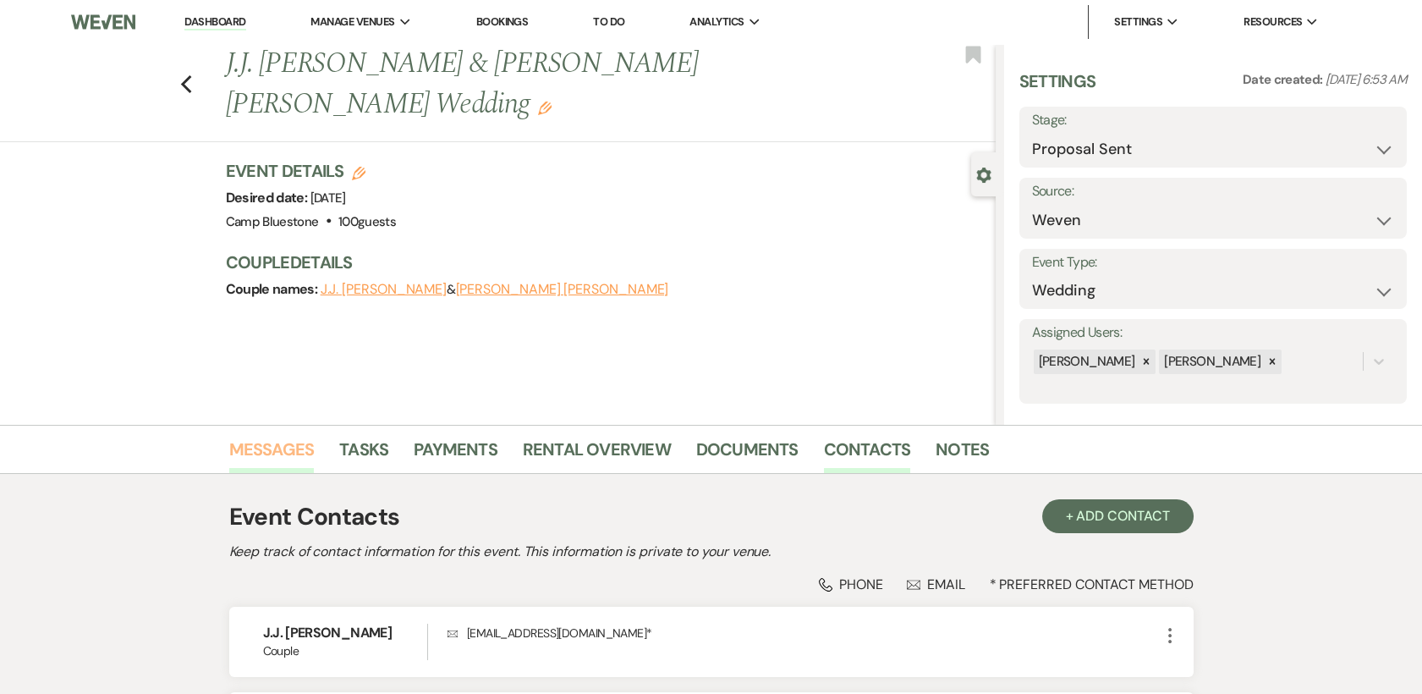
click at [264, 450] on link "Messages" at bounding box center [271, 454] width 85 height 37
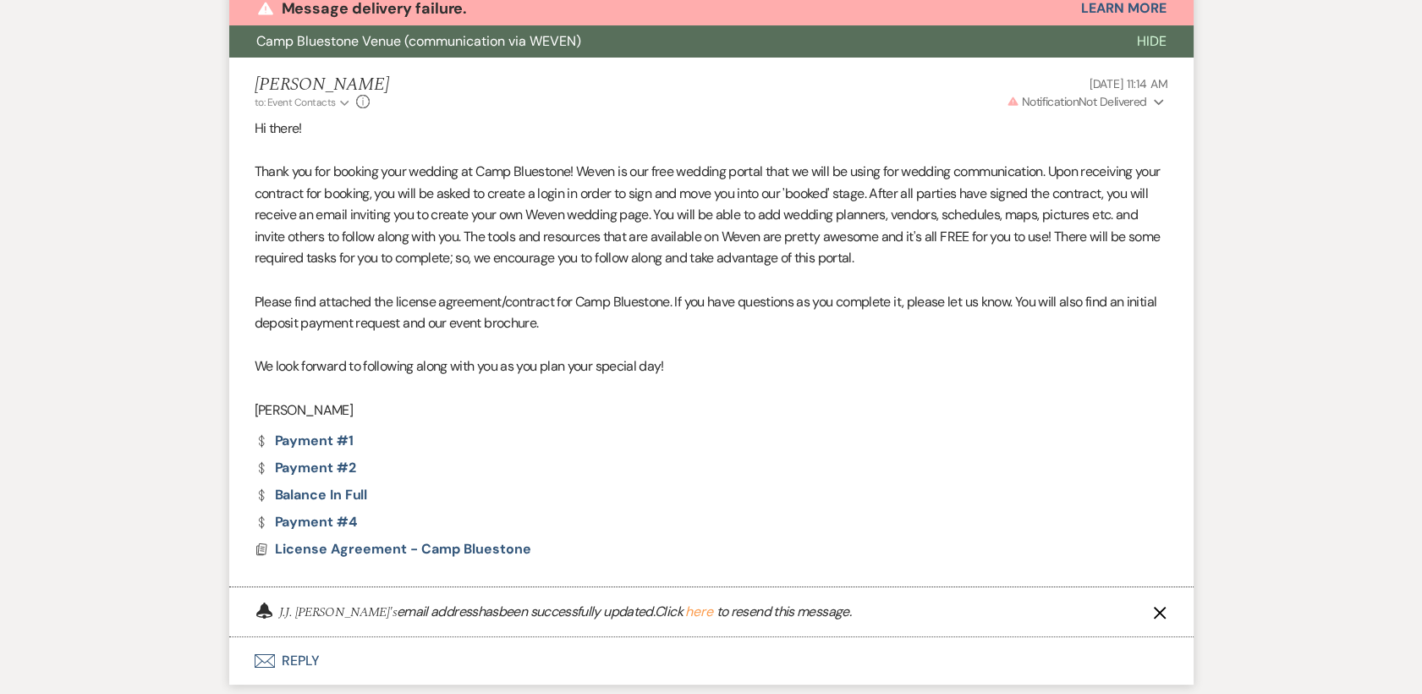
scroll to position [645, 0]
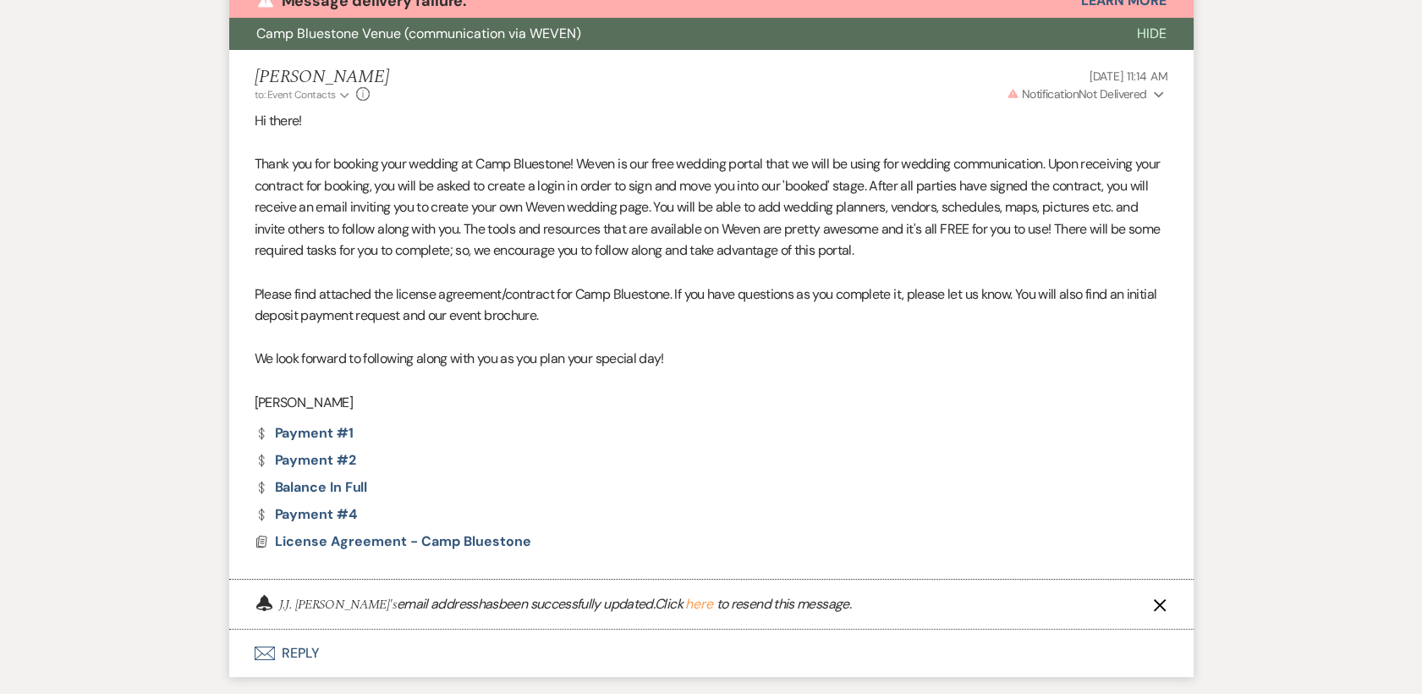
click at [693, 603] on button "here" at bounding box center [699, 604] width 28 height 14
click at [692, 605] on button "here" at bounding box center [699, 604] width 28 height 14
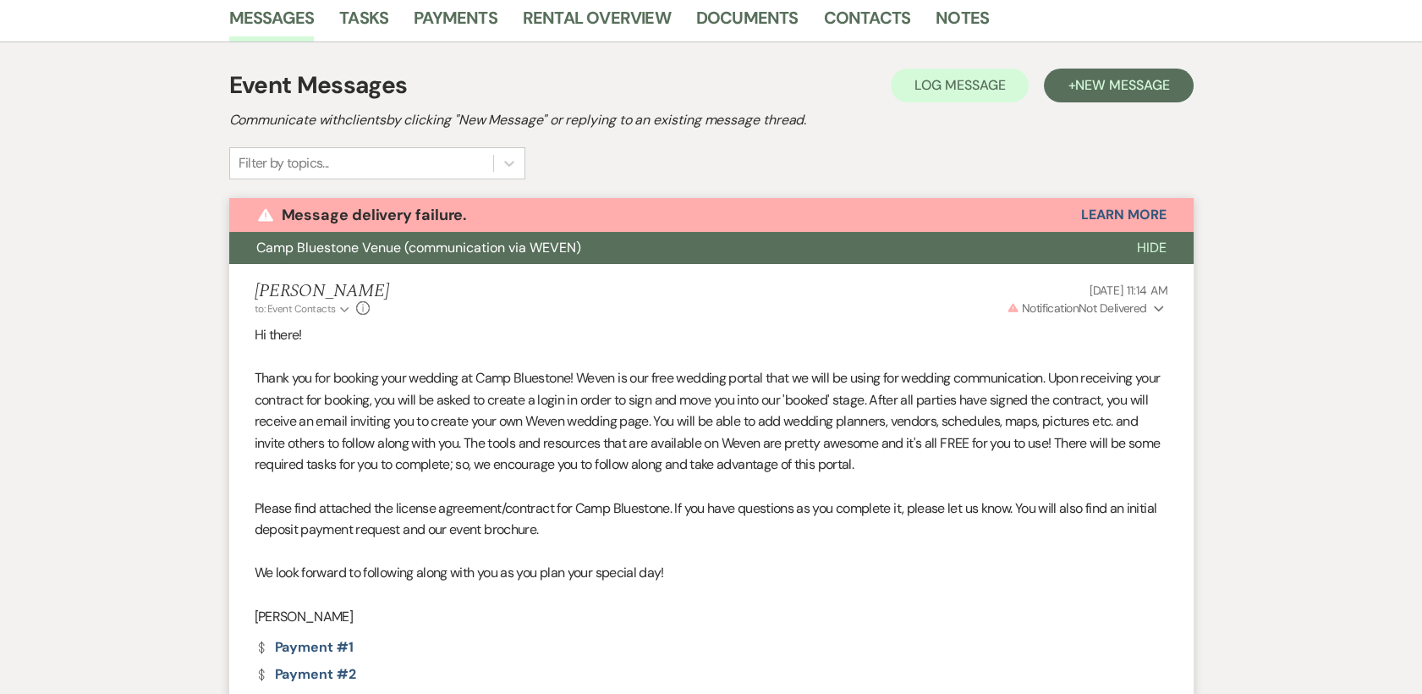
scroll to position [421, 0]
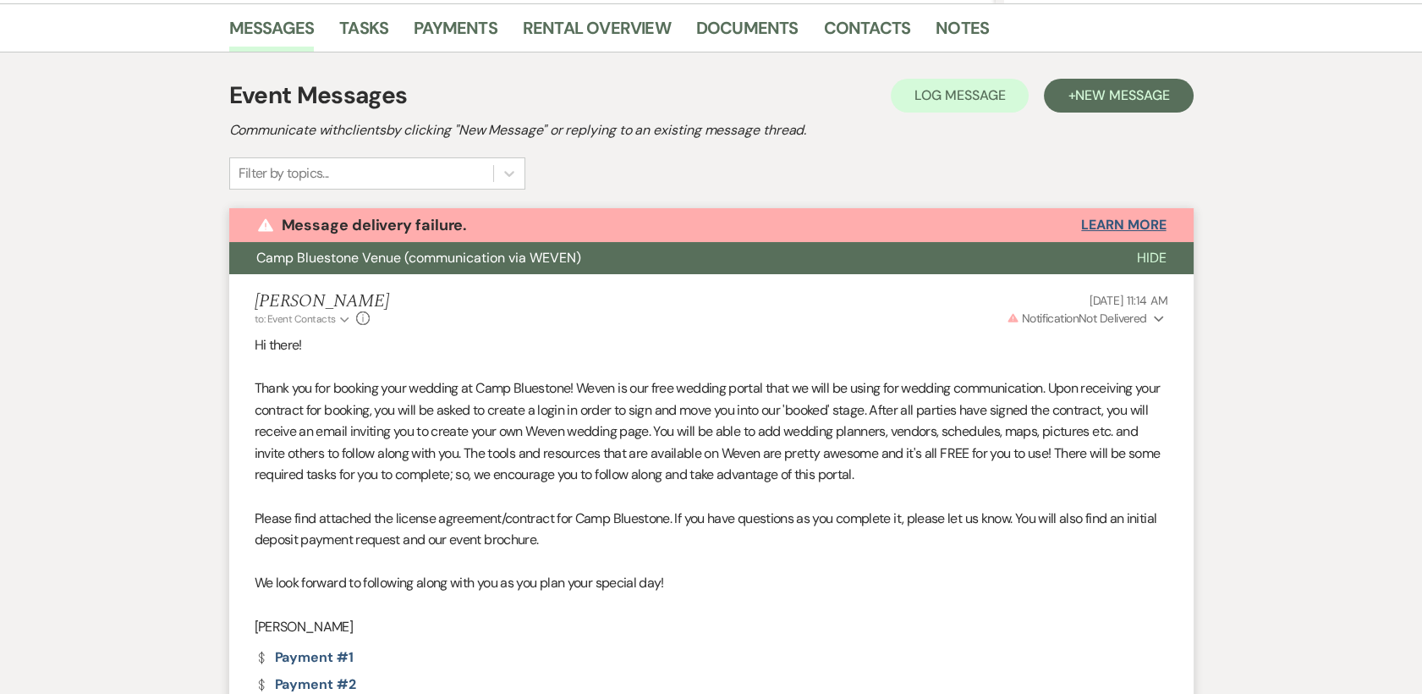
click at [1126, 220] on button "Learn More" at bounding box center [1123, 225] width 85 height 14
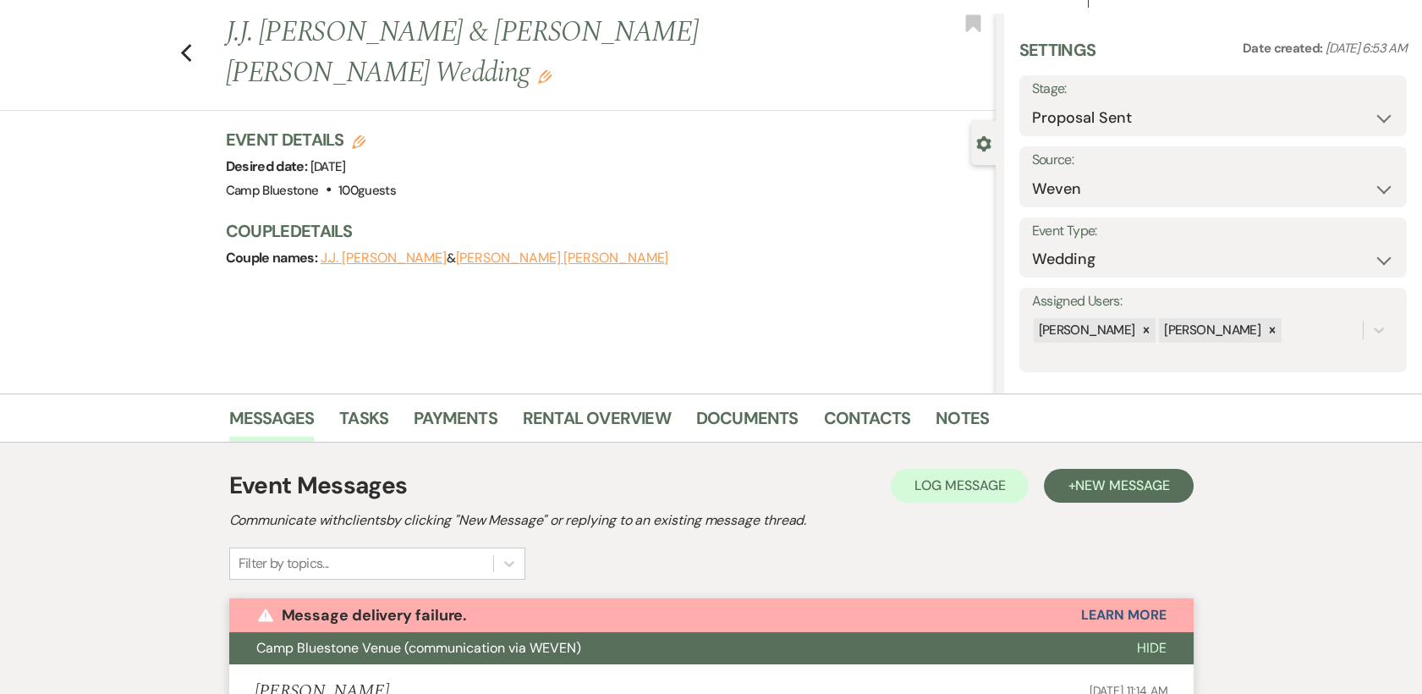
scroll to position [0, 0]
